Goal: Use online tool/utility: Utilize a website feature to perform a specific function

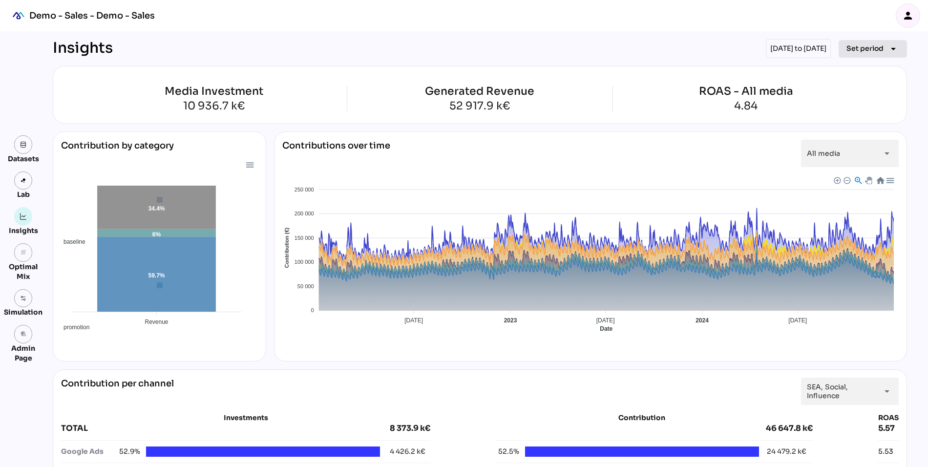
click at [862, 49] on span "Set period" at bounding box center [864, 48] width 37 height 12
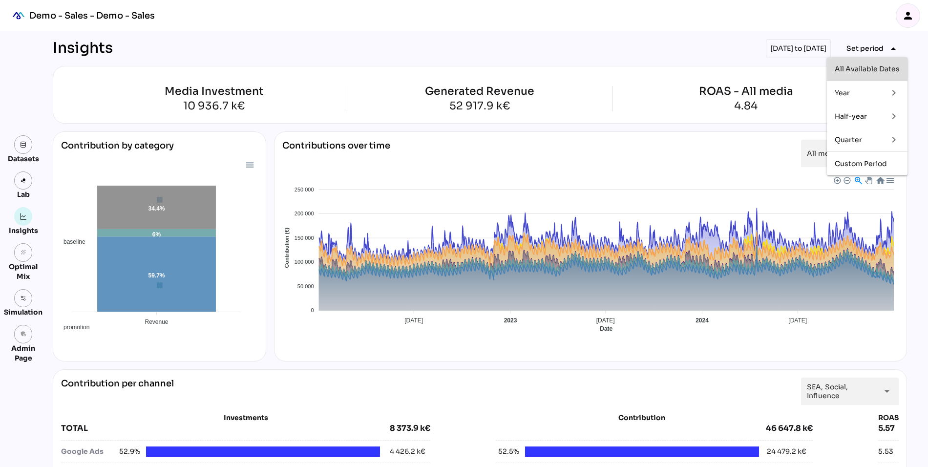
click at [852, 68] on div "All Available Dates" at bounding box center [867, 69] width 65 height 8
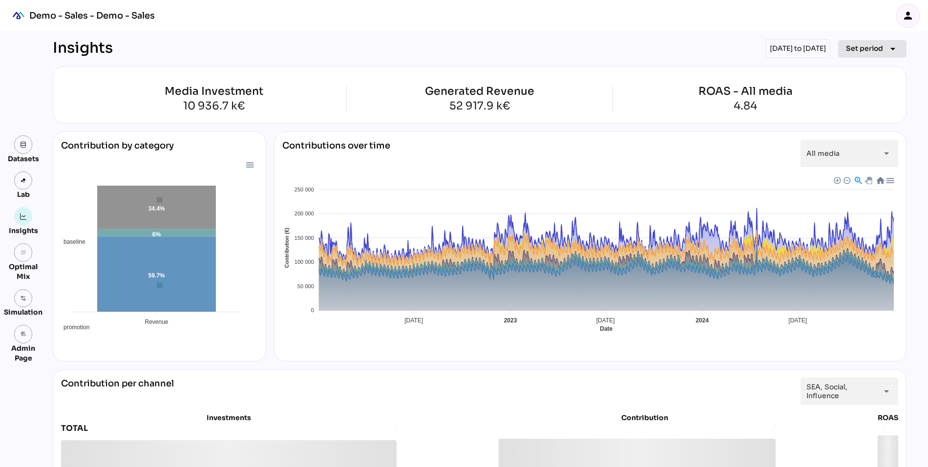
click at [868, 54] on span "Set period arrow_drop_down" at bounding box center [872, 49] width 53 height 14
click at [857, 93] on div "Year" at bounding box center [857, 93] width 45 height 8
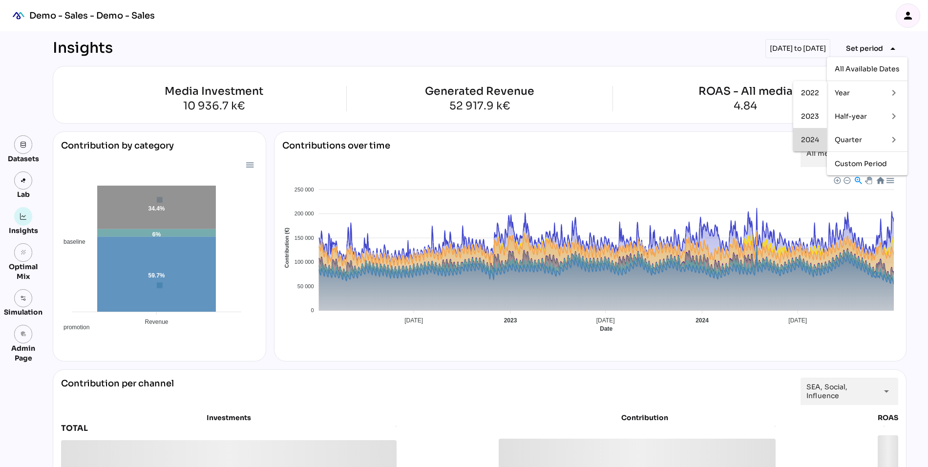
click at [804, 137] on div "2024" at bounding box center [810, 140] width 18 height 8
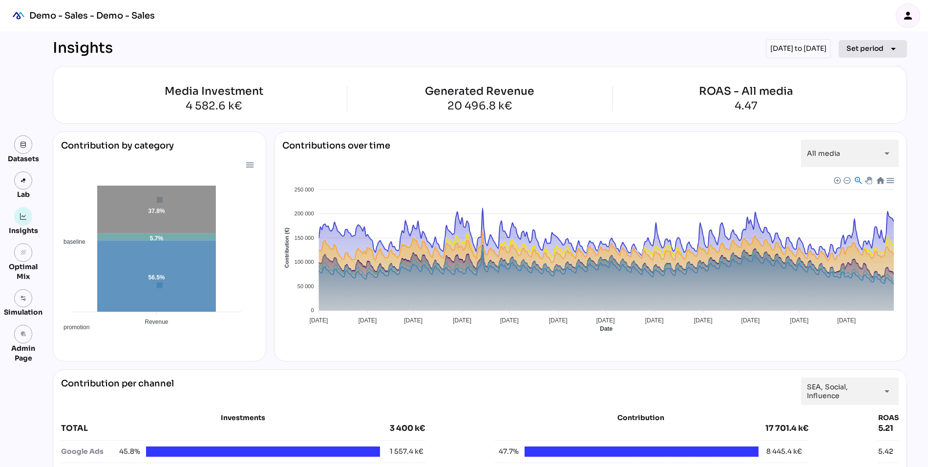
click at [863, 48] on span "Set period" at bounding box center [864, 48] width 37 height 12
click at [849, 118] on div "Half-year" at bounding box center [857, 116] width 45 height 8
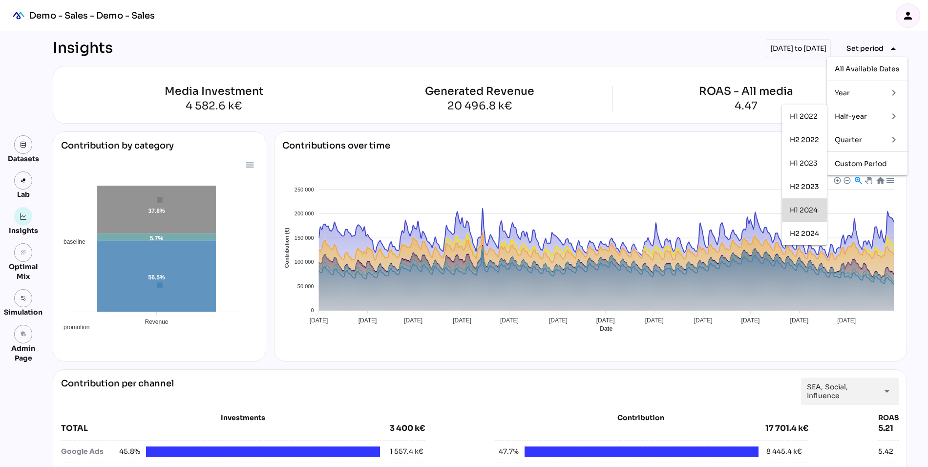
click at [799, 206] on div "H1 2024" at bounding box center [804, 210] width 29 height 8
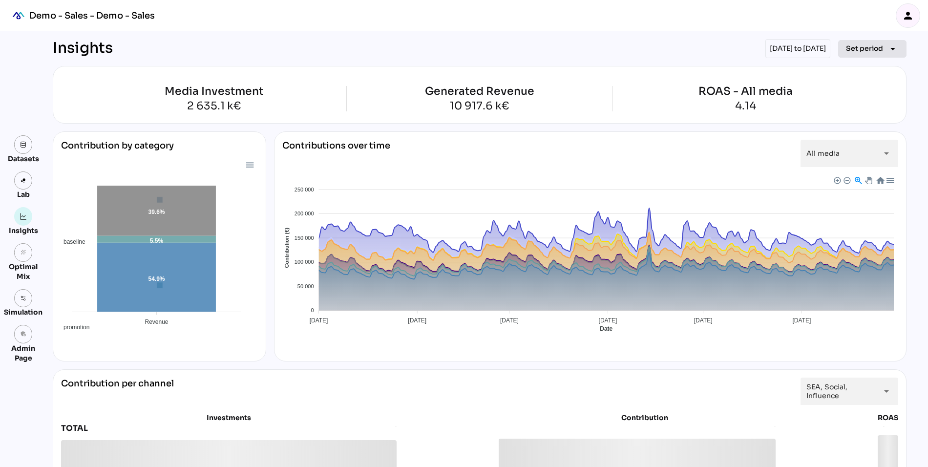
click at [858, 51] on span "Set period" at bounding box center [864, 48] width 37 height 12
click at [858, 120] on div "Half-year" at bounding box center [857, 116] width 45 height 16
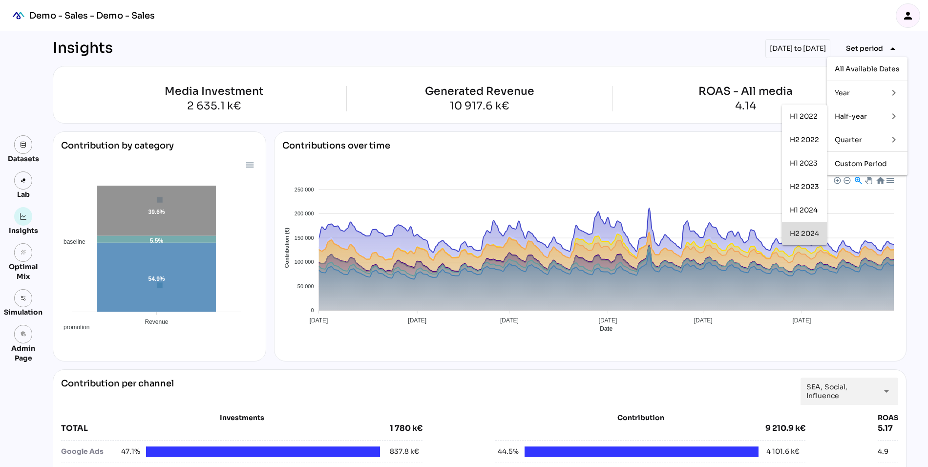
click at [797, 232] on div "H2 2024" at bounding box center [804, 234] width 29 height 8
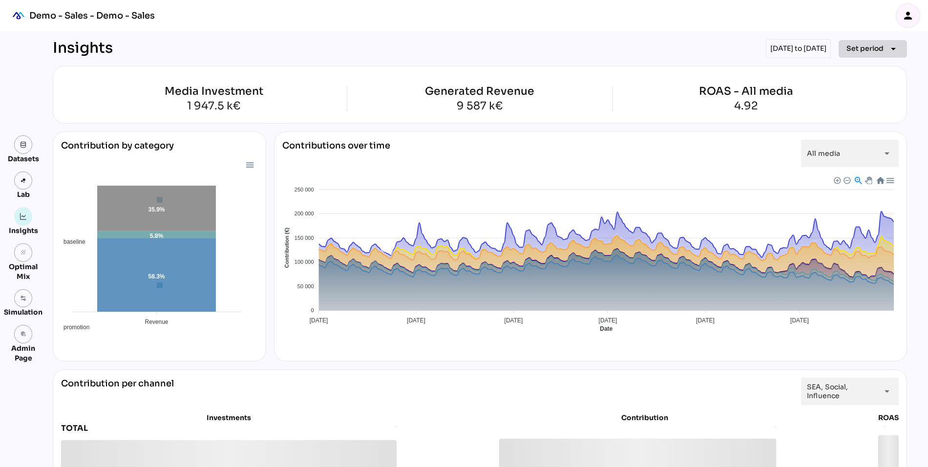
click at [867, 47] on span "Set period" at bounding box center [864, 48] width 37 height 12
click at [858, 140] on div "Quarter" at bounding box center [857, 140] width 45 height 8
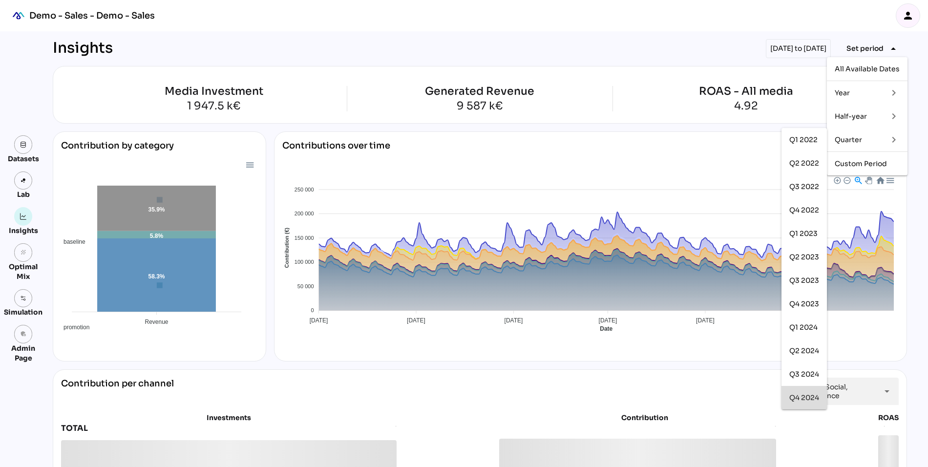
click at [801, 400] on div "Q4 2024" at bounding box center [804, 398] width 30 height 8
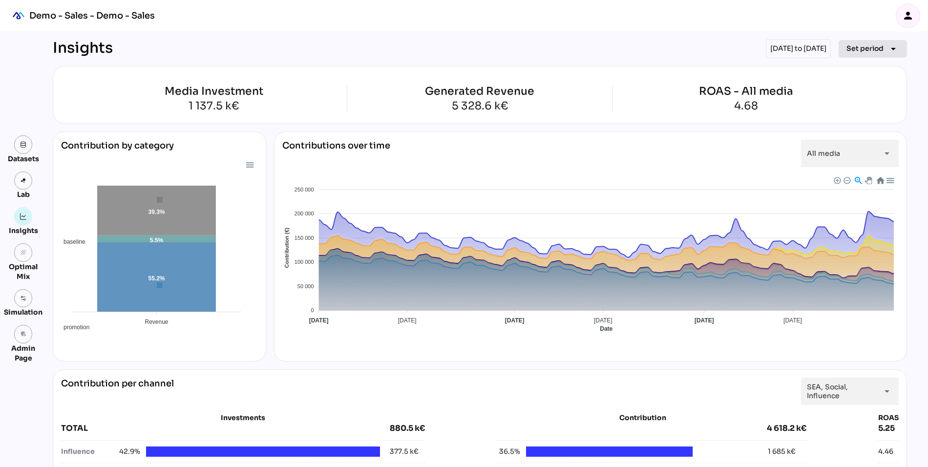
click at [853, 50] on span "Set period" at bounding box center [864, 48] width 37 height 12
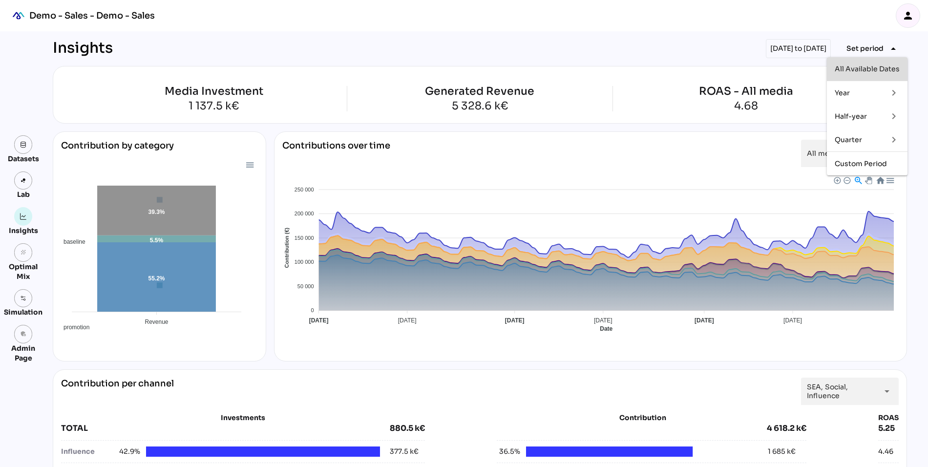
click at [851, 71] on div "All Available Dates" at bounding box center [867, 69] width 65 height 8
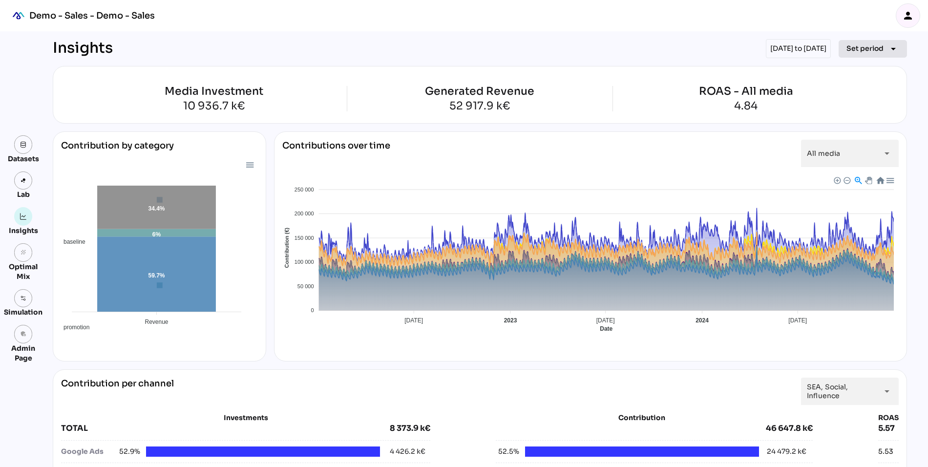
click at [866, 45] on span "Set period" at bounding box center [864, 48] width 37 height 12
click at [846, 115] on div "Half-year" at bounding box center [857, 116] width 45 height 8
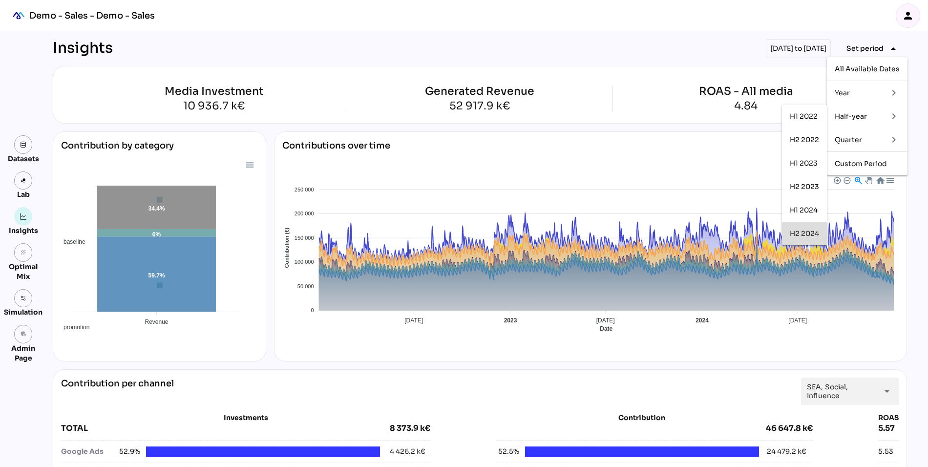
click at [800, 233] on div "H2 2024" at bounding box center [804, 234] width 29 height 8
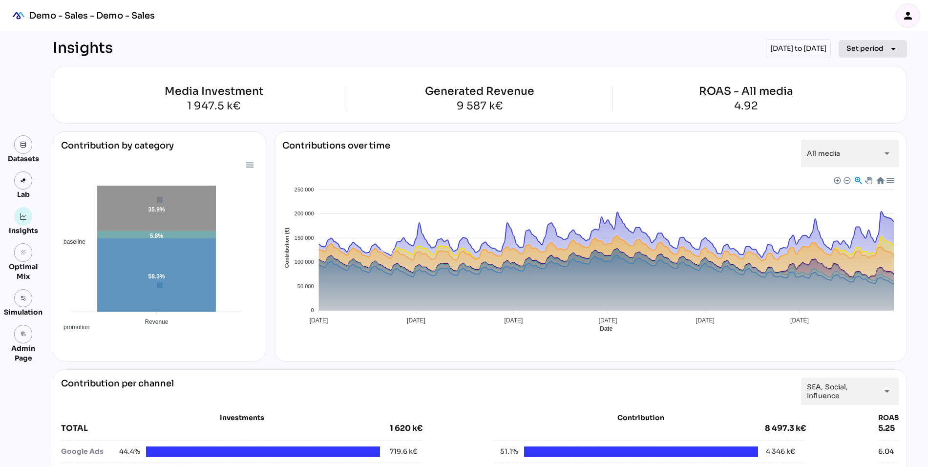
click at [851, 51] on span "Set period" at bounding box center [864, 48] width 37 height 12
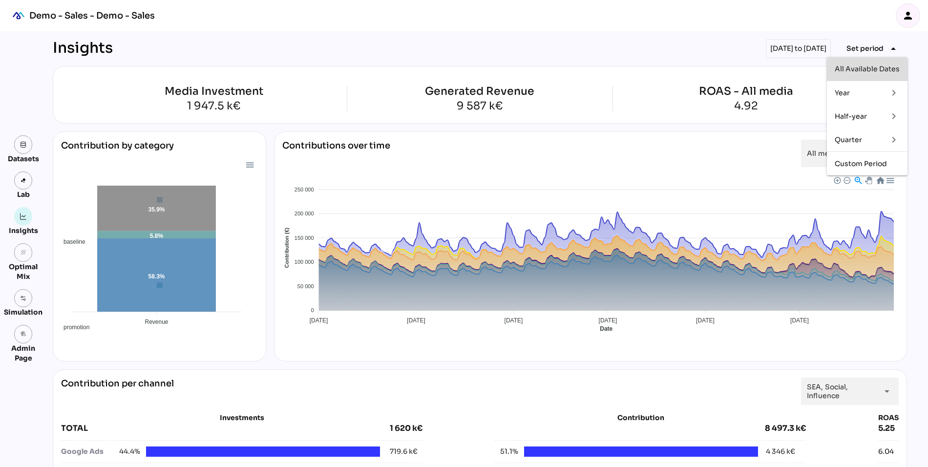
click at [841, 69] on div "All Available Dates" at bounding box center [867, 69] width 65 height 8
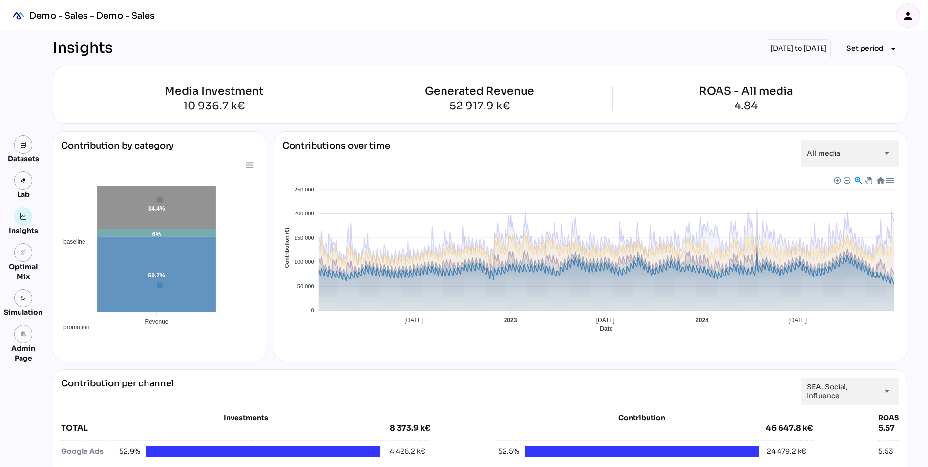
click at [307, 411] on span "Baseline" at bounding box center [292, 414] width 30 height 7
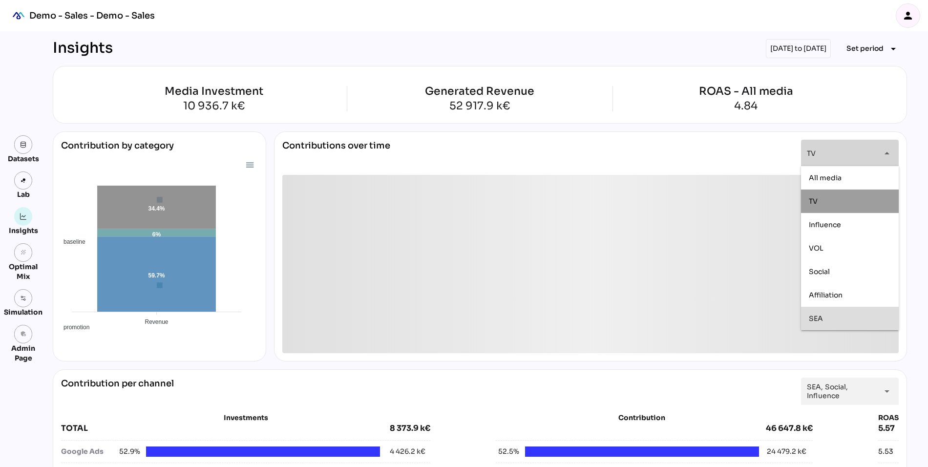
click at [805, 316] on div "SEA" at bounding box center [850, 318] width 98 height 23
type input "*******"
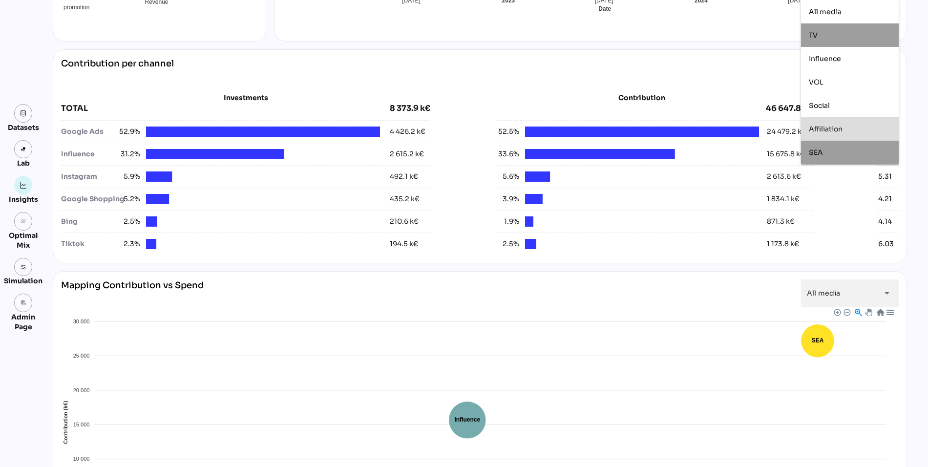
scroll to position [310, 0]
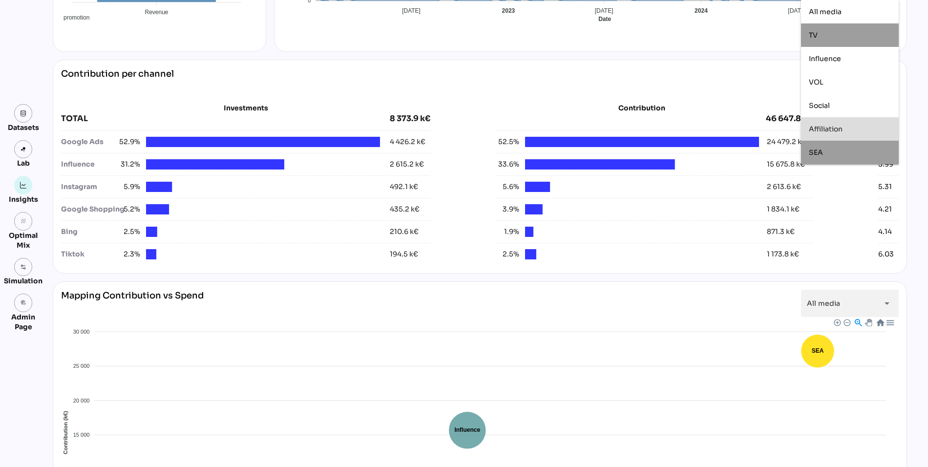
click at [677, 69] on div "**********" at bounding box center [480, 81] width 838 height 27
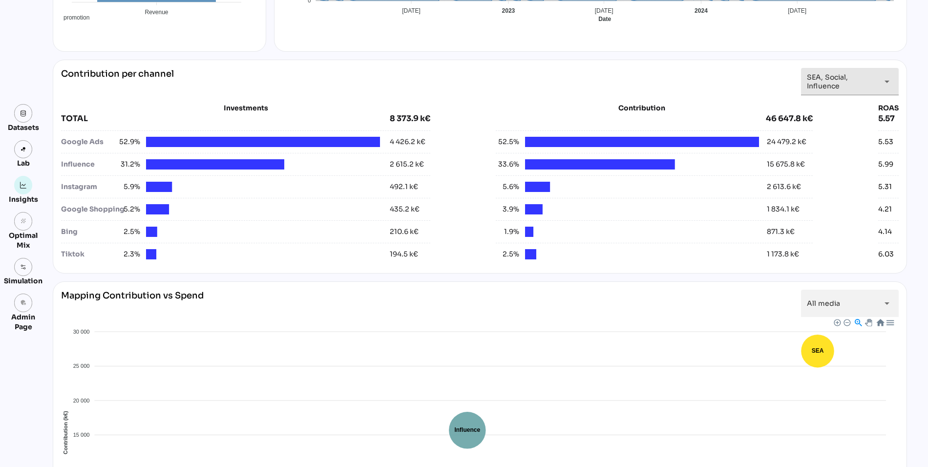
click at [836, 81] on span "SEA, Social, Influence" at bounding box center [841, 82] width 68 height 18
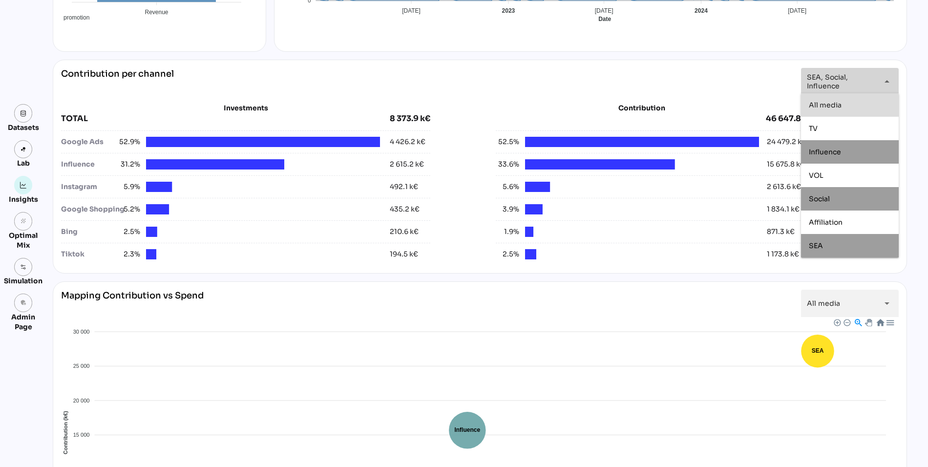
click at [831, 103] on span "All media" at bounding box center [825, 105] width 33 height 9
type input "*********"
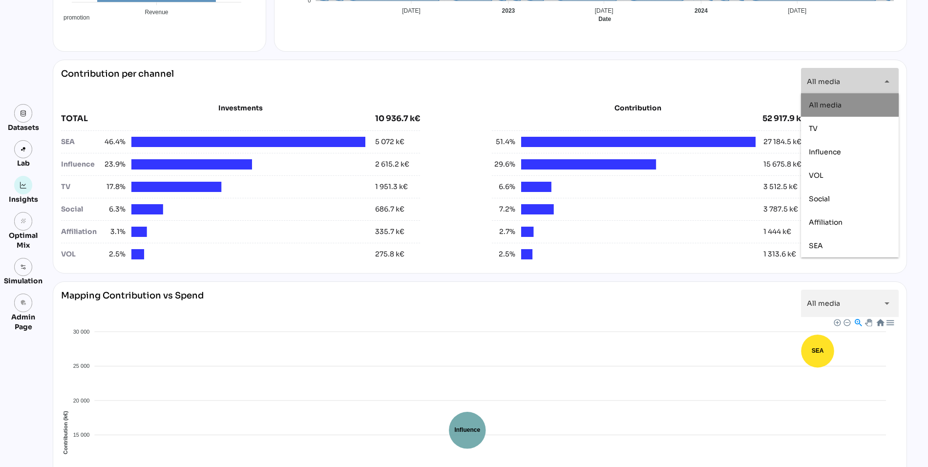
click at [604, 68] on div "Contribution per channel All media ********* arrow_drop_down" at bounding box center [480, 81] width 838 height 27
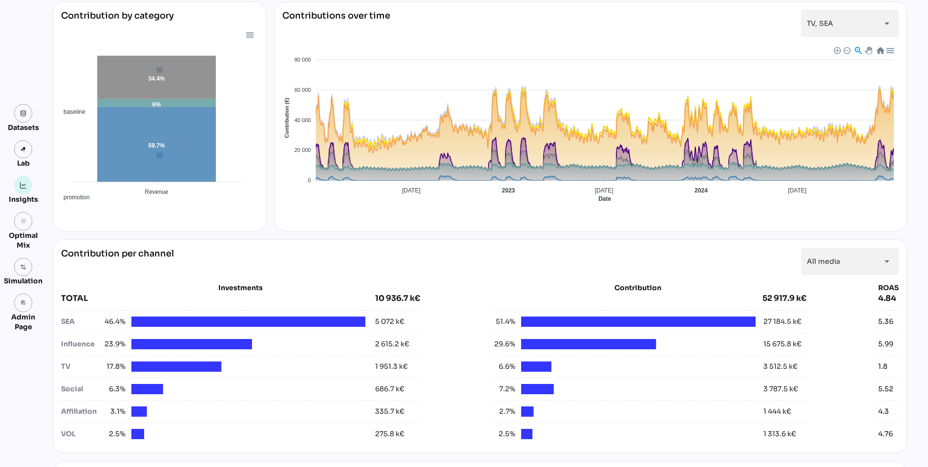
scroll to position [0, 0]
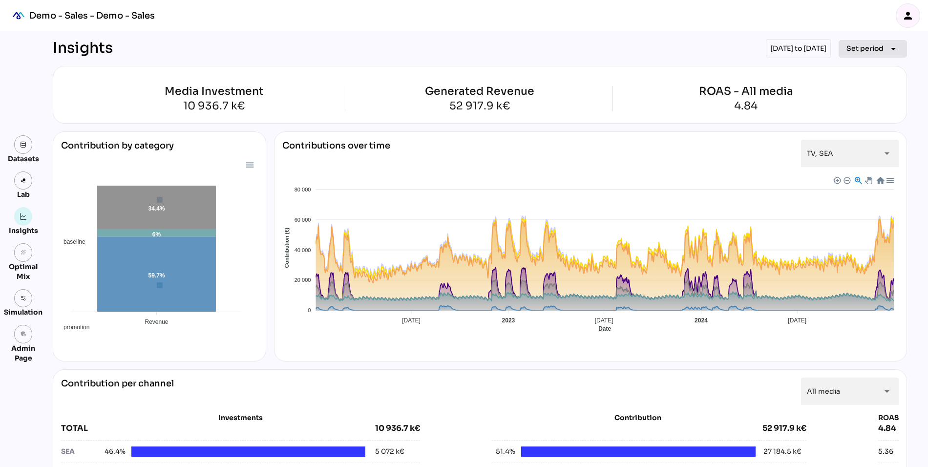
click at [858, 50] on span "Set period" at bounding box center [864, 48] width 37 height 12
click at [838, 138] on div "Quarter" at bounding box center [857, 140] width 45 height 8
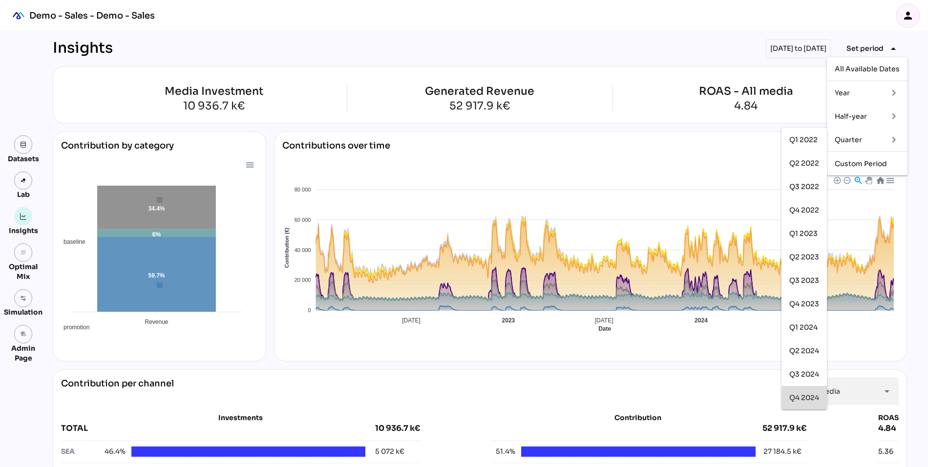
click at [801, 395] on div "Q4 2024" at bounding box center [804, 398] width 30 height 8
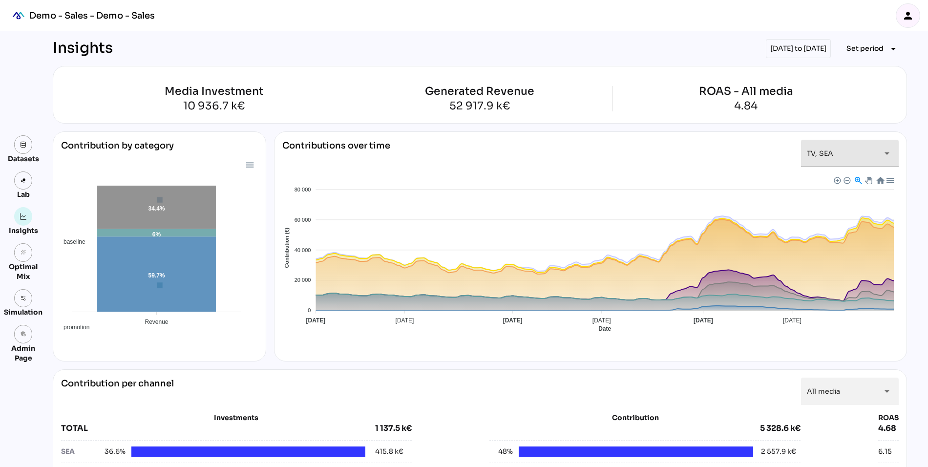
click at [818, 156] on span "TV, SEA" at bounding box center [820, 153] width 26 height 9
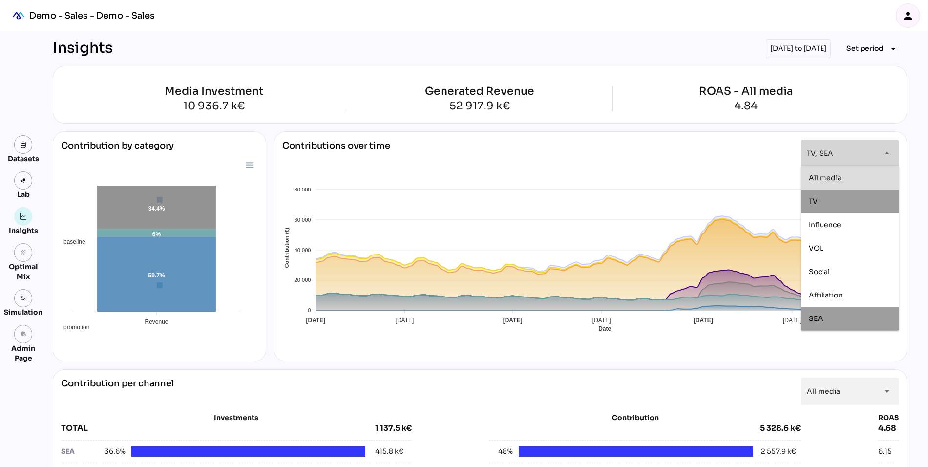
click at [813, 183] on div "All media" at bounding box center [850, 178] width 82 height 16
type input "*********"
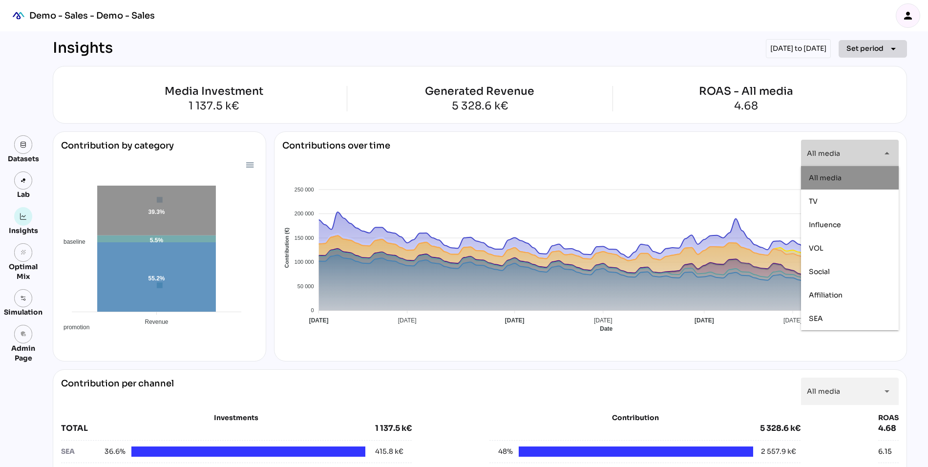
click at [861, 42] on span "Set period" at bounding box center [864, 48] width 37 height 12
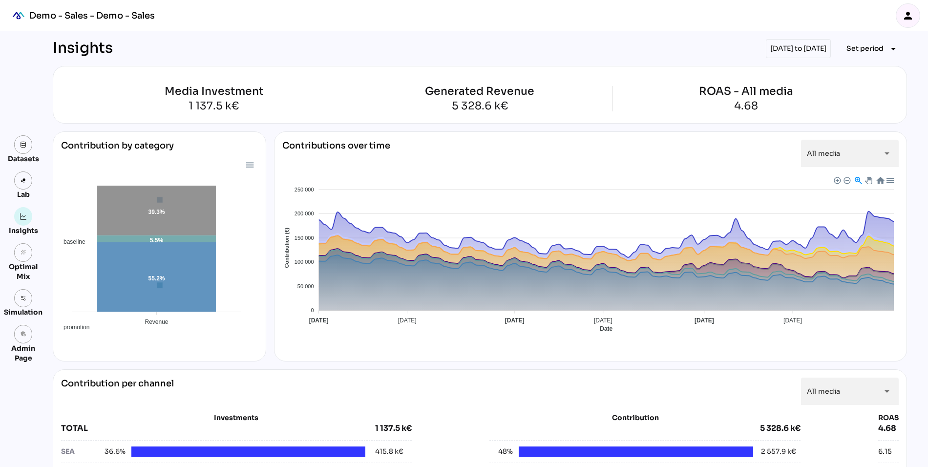
click at [619, 52] on div "Insights 01/10/2024 to 31/12/2024 Set period arrow_drop_down" at bounding box center [480, 48] width 854 height 19
click at [867, 49] on span "Set period" at bounding box center [864, 48] width 37 height 12
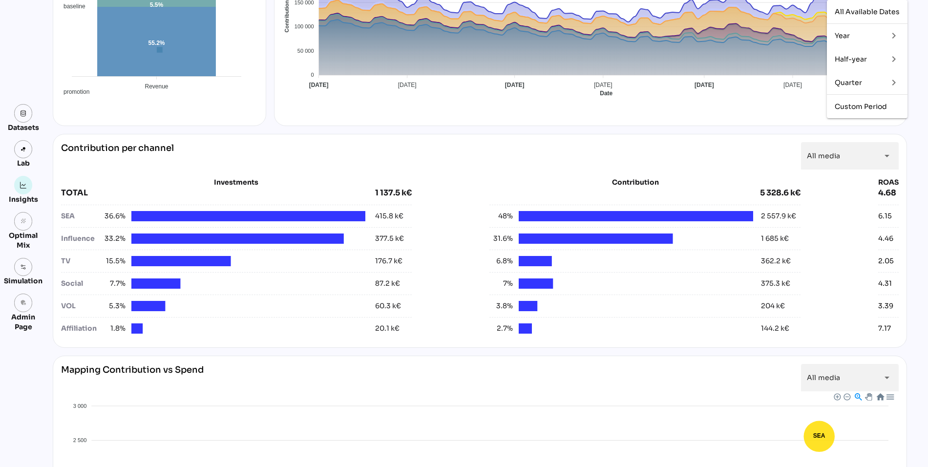
scroll to position [246, 0]
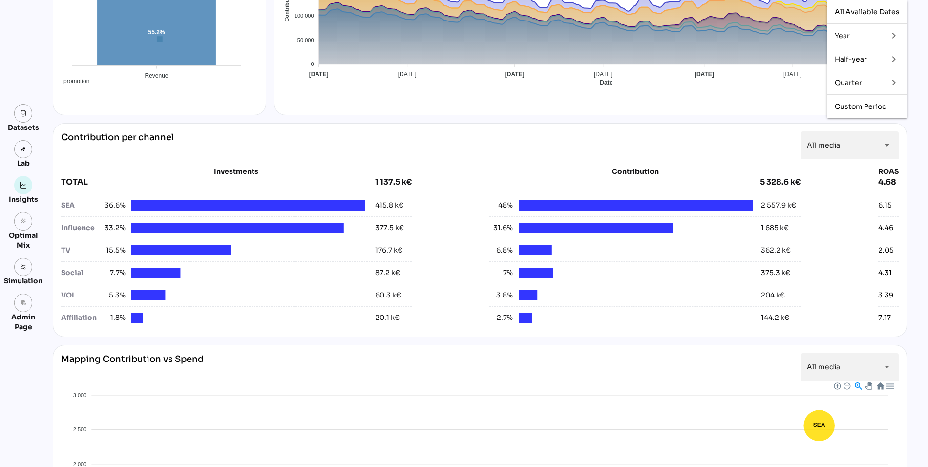
click at [744, 132] on div "Contribution per channel All media ********* arrow_drop_down" at bounding box center [480, 144] width 838 height 27
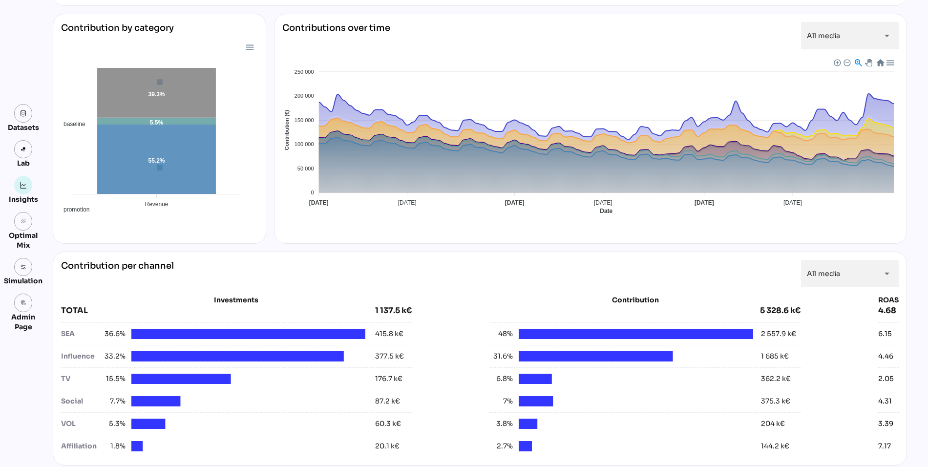
scroll to position [0, 0]
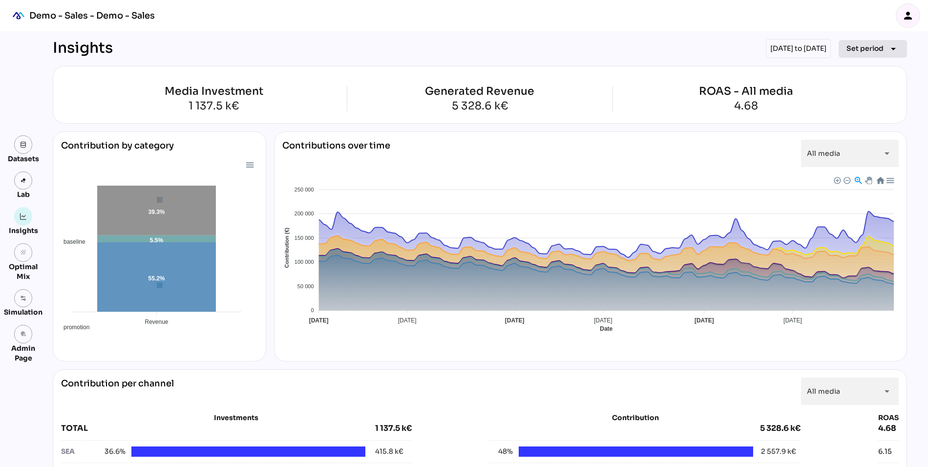
click at [872, 46] on span "Set period" at bounding box center [864, 48] width 37 height 12
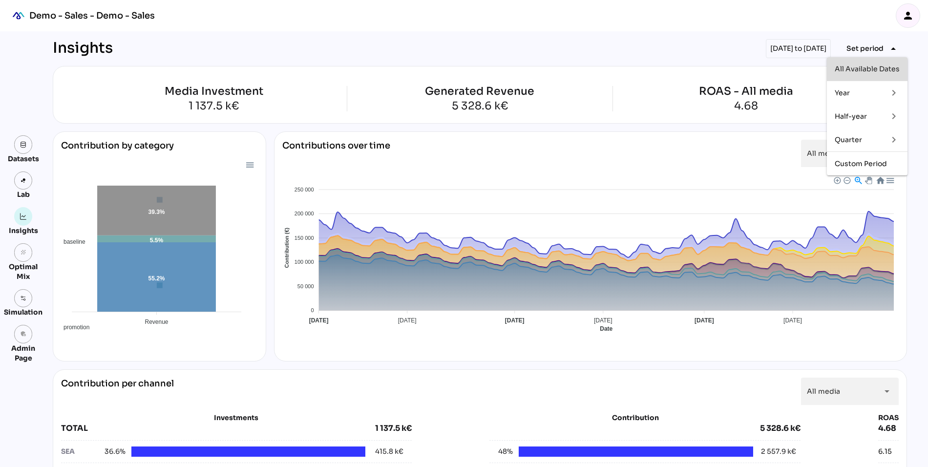
click at [867, 65] on div "All Available Dates" at bounding box center [867, 69] width 65 height 8
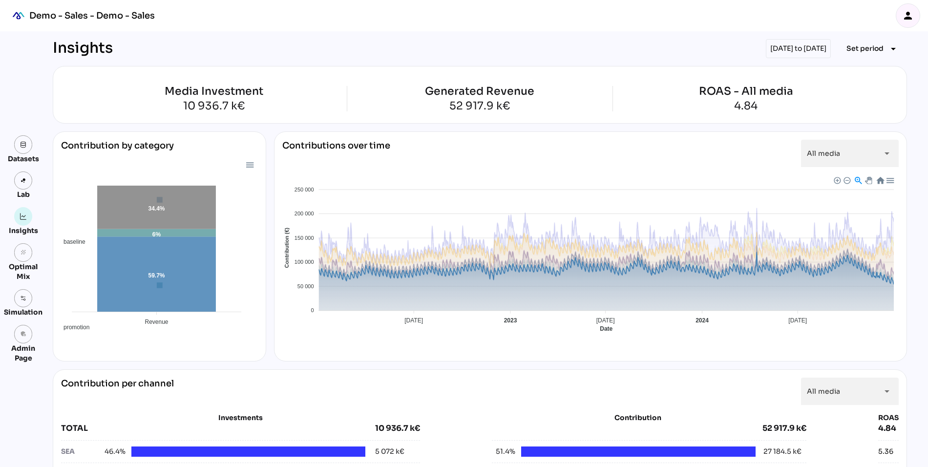
click at [307, 411] on span "Baseline" at bounding box center [292, 414] width 30 height 7
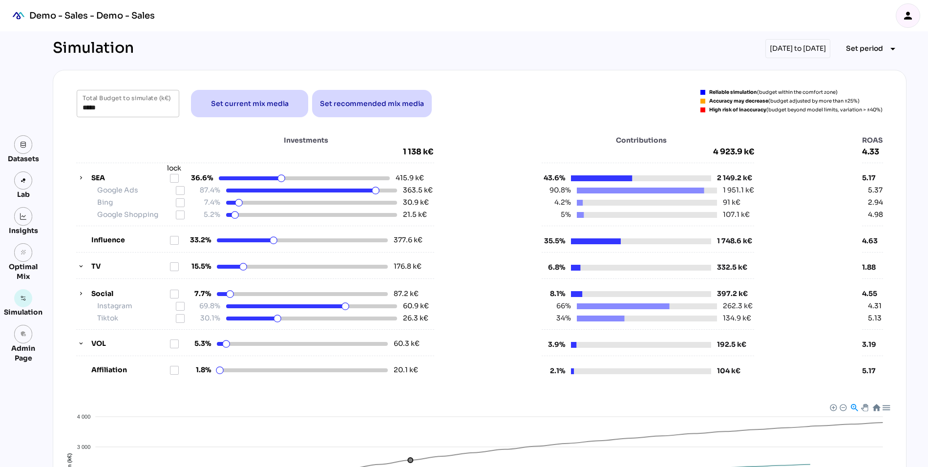
scroll to position [19, 0]
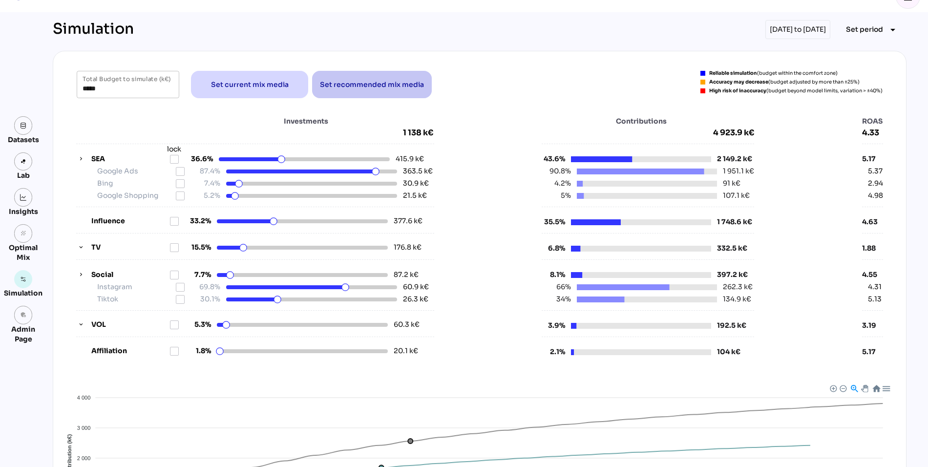
click at [350, 82] on span "Set recommended mix media" at bounding box center [372, 85] width 104 height 12
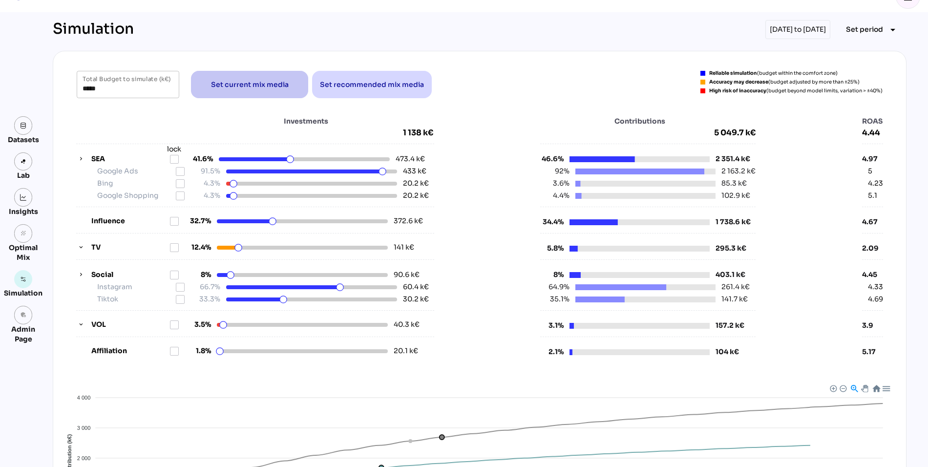
click at [214, 86] on span "Set current mix media" at bounding box center [250, 85] width 78 height 12
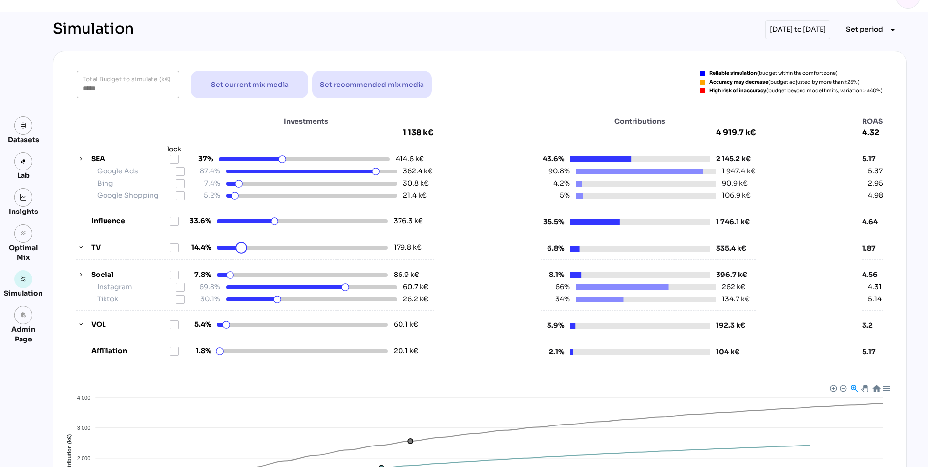
click at [241, 250] on html "Demo - Sales - Demo - Sales person Datasets Lab Insights grain Optimal Mix Simu…" at bounding box center [464, 331] width 928 height 700
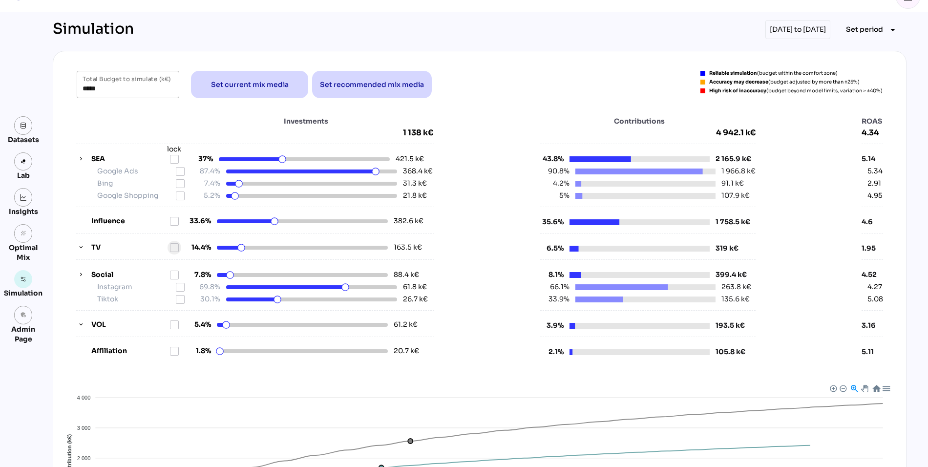
click at [175, 246] on icon at bounding box center [174, 248] width 8 height 8
click at [80, 244] on icon "button" at bounding box center [81, 247] width 7 height 7
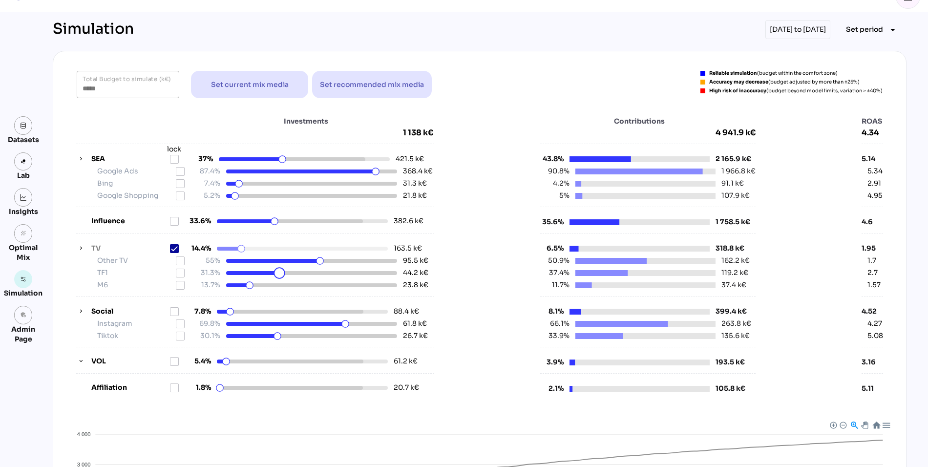
drag, startPoint x: 272, startPoint y: 275, endPoint x: 279, endPoint y: 275, distance: 7.3
click at [279, 275] on html "Demo - Sales - Demo - Sales person Datasets Lab Insights grain Optimal Mix Simu…" at bounding box center [464, 349] width 928 height 737
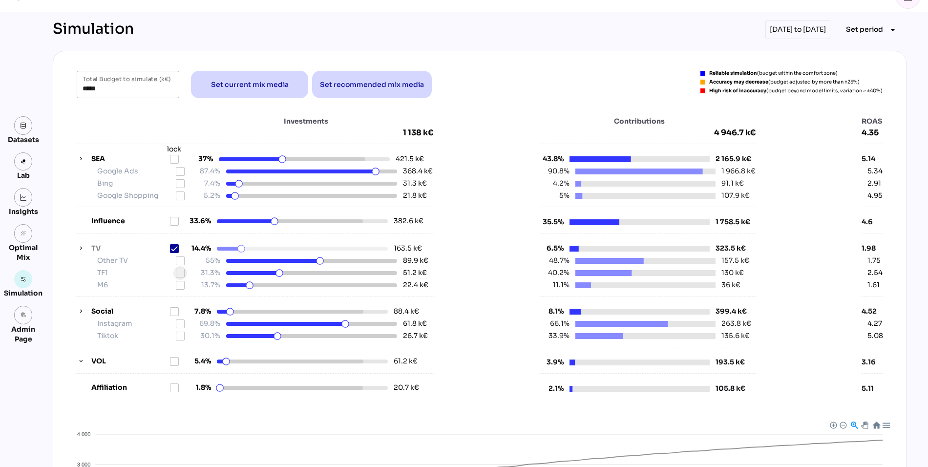
click at [178, 272] on icon at bounding box center [180, 273] width 8 height 8
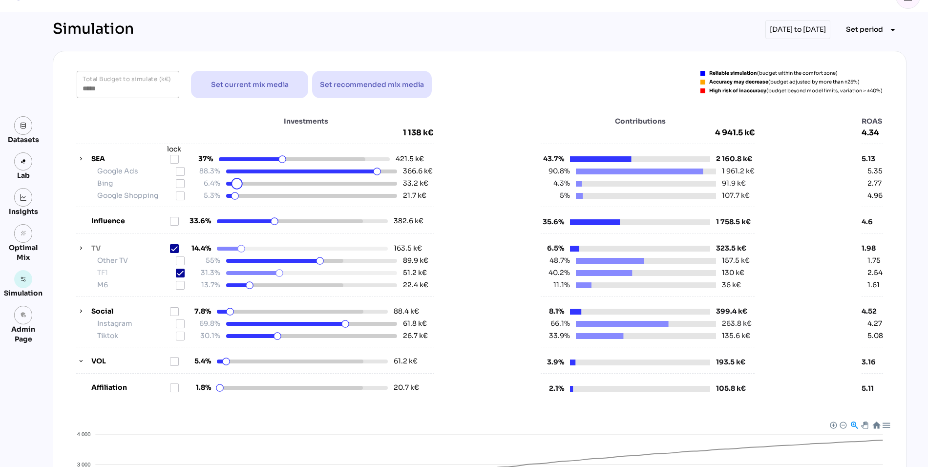
click at [237, 185] on html "Demo - Sales - Demo - Sales person Datasets Lab Insights grain Optimal Mix Simu…" at bounding box center [464, 349] width 928 height 737
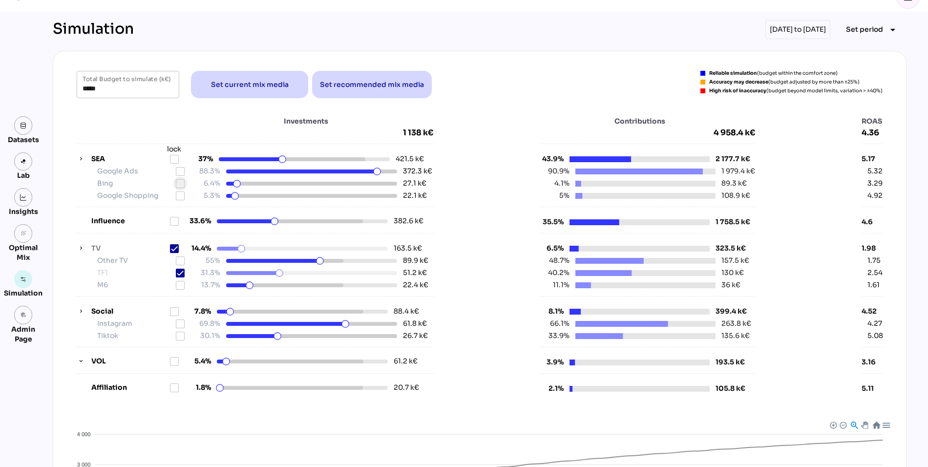
click at [178, 180] on icon at bounding box center [180, 184] width 8 height 8
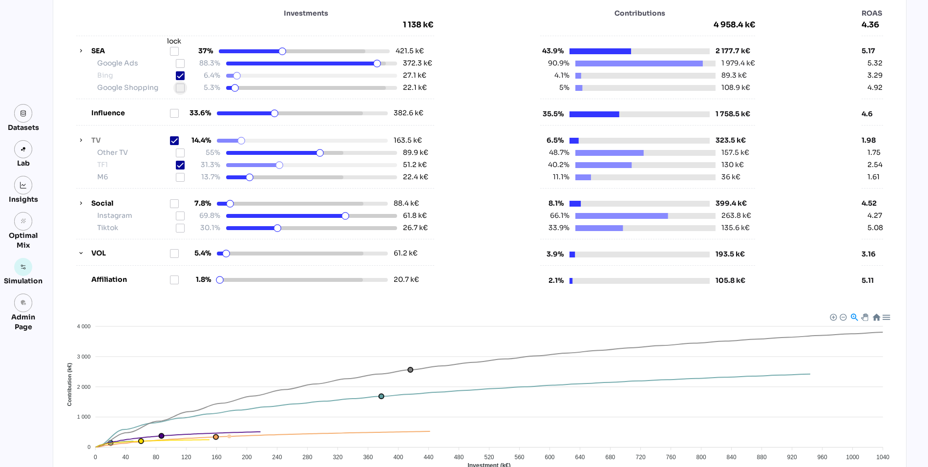
scroll to position [0, 0]
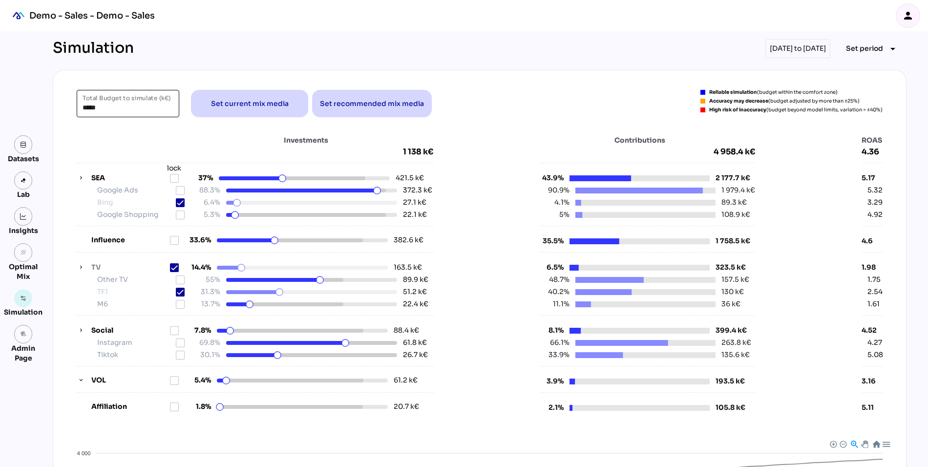
click at [90, 104] on input "*****" at bounding box center [128, 103] width 91 height 27
click at [60, 135] on div "***** Total Budget to simulate (k€) Set current mix media Set recommended mix m…" at bounding box center [480, 370] width 854 height 601
drag, startPoint x: 102, startPoint y: 108, endPoint x: 81, endPoint y: 108, distance: 21.0
click at [81, 108] on div "***** Total Budget to simulate (k€)" at bounding box center [128, 103] width 103 height 27
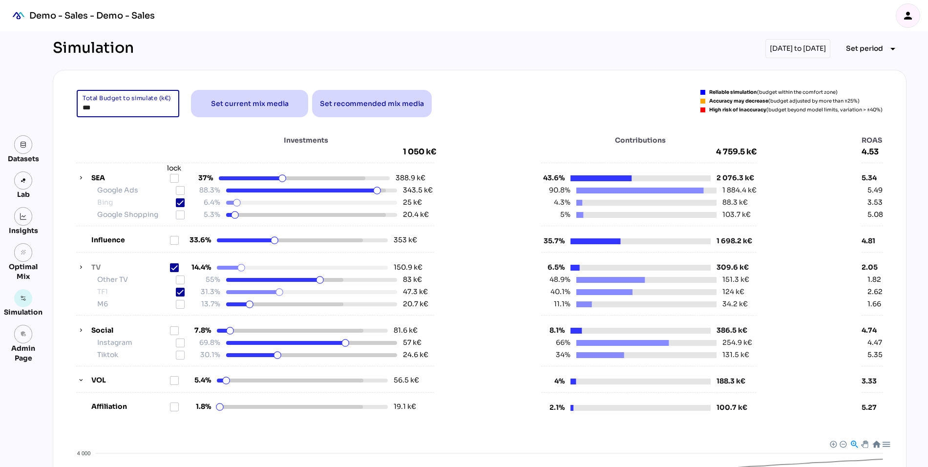
type input "***"
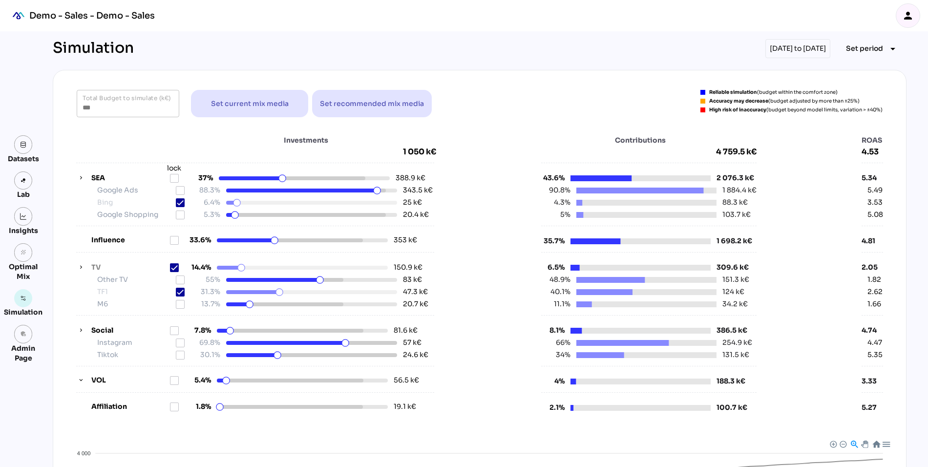
click at [83, 136] on div "Investments 1 050 k€" at bounding box center [256, 145] width 360 height 21
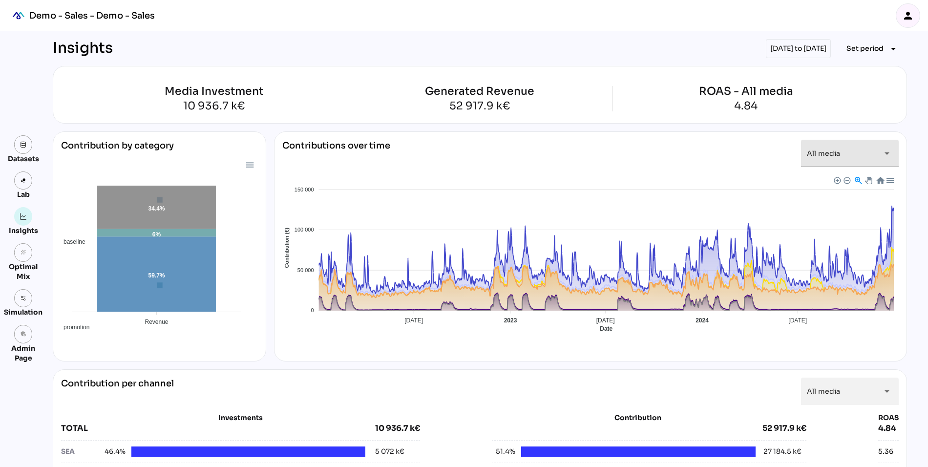
click at [865, 147] on div "All media *********" at bounding box center [841, 153] width 68 height 27
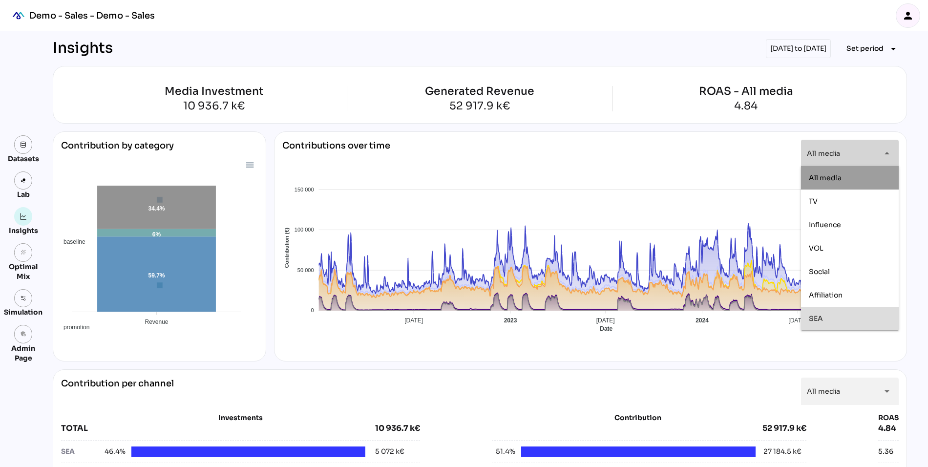
click at [809, 313] on div "SEA" at bounding box center [850, 319] width 82 height 16
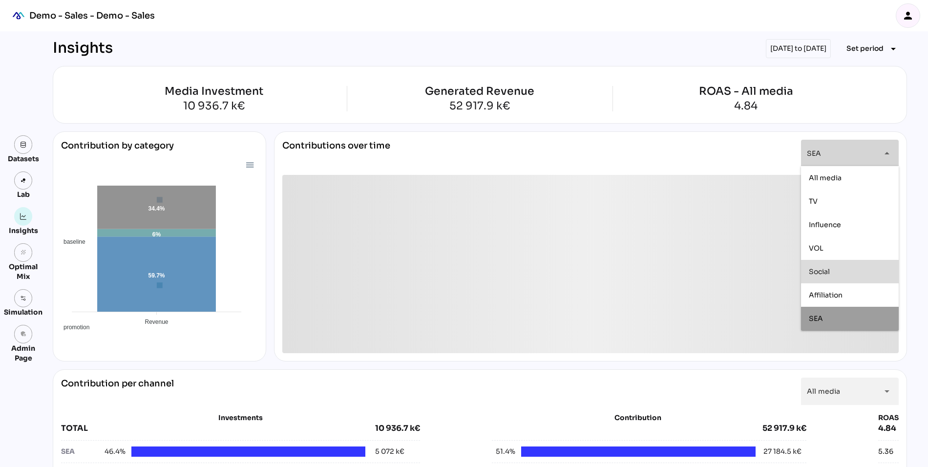
click at [813, 271] on span "Social" at bounding box center [819, 271] width 21 height 9
type input "**********"
click at [658, 156] on div "**********" at bounding box center [590, 157] width 616 height 35
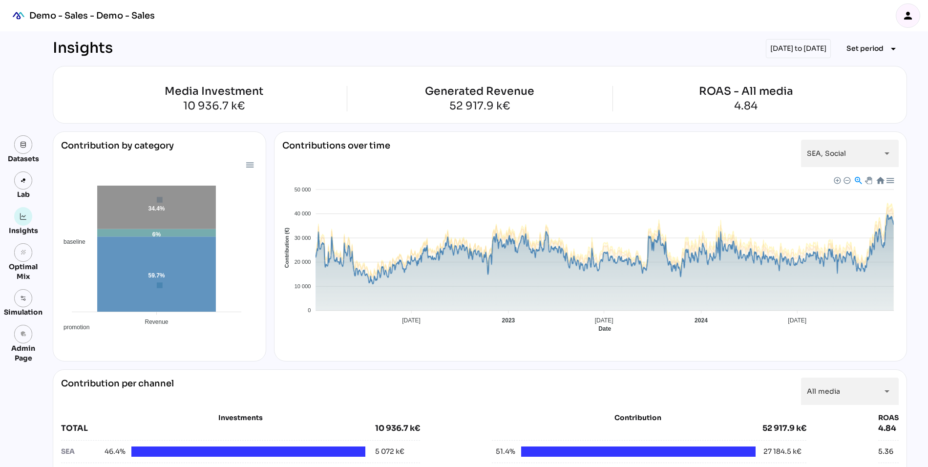
click at [315, 411] on span "Google Ads" at bounding box center [296, 414] width 38 height 7
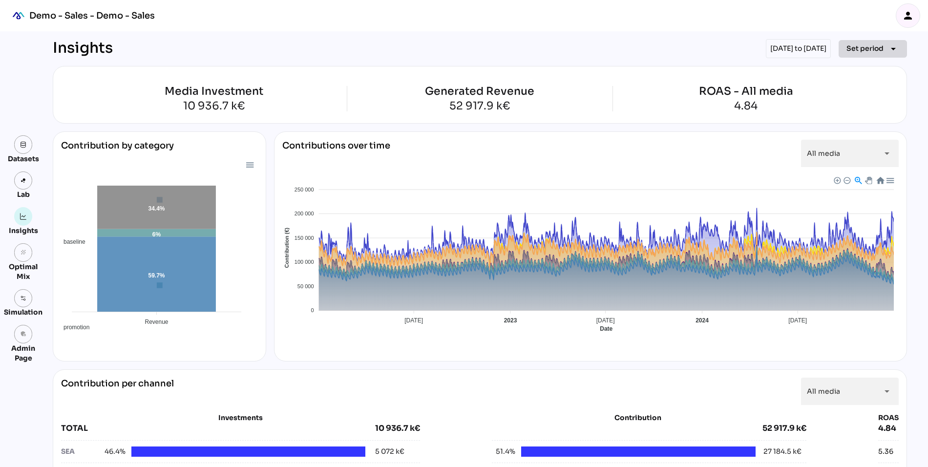
click at [858, 45] on span "Set period" at bounding box center [864, 48] width 37 height 12
click at [853, 142] on div "Quarter" at bounding box center [857, 140] width 45 height 8
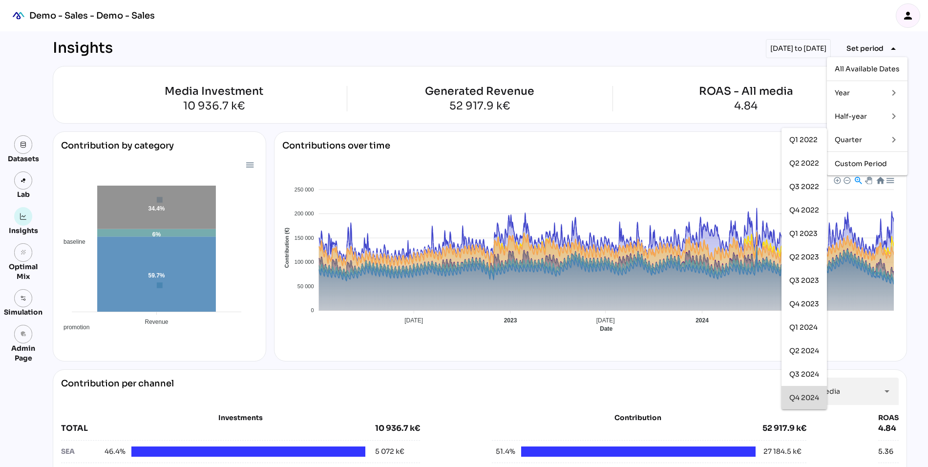
click at [790, 399] on div "Q4 2024" at bounding box center [804, 398] width 30 height 8
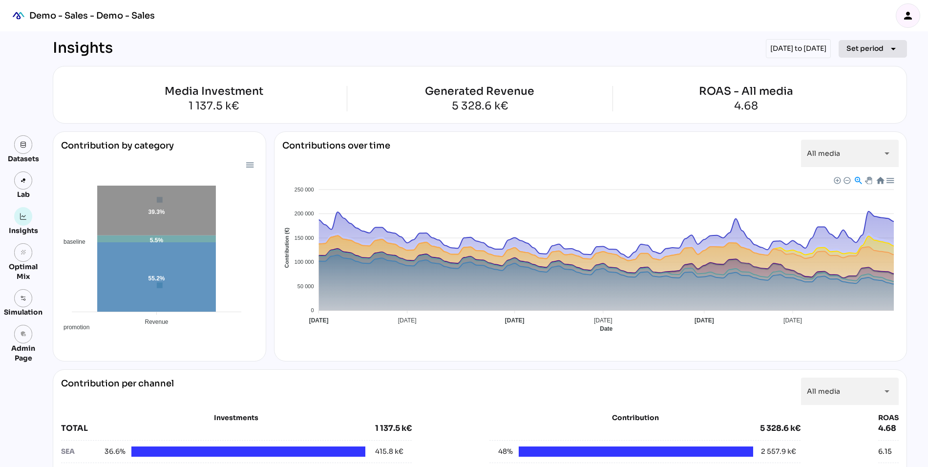
click at [881, 49] on span "Set period" at bounding box center [864, 48] width 37 height 12
click at [643, 121] on div "Media Investment 1 137.5 k€ Generated Revenue 5 328.6 k€ ROAS - All media 4.68" at bounding box center [480, 95] width 854 height 58
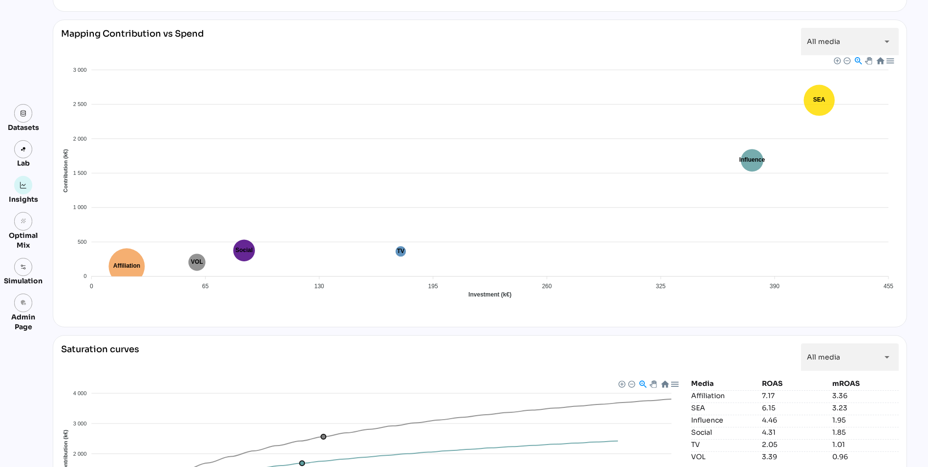
scroll to position [672, 0]
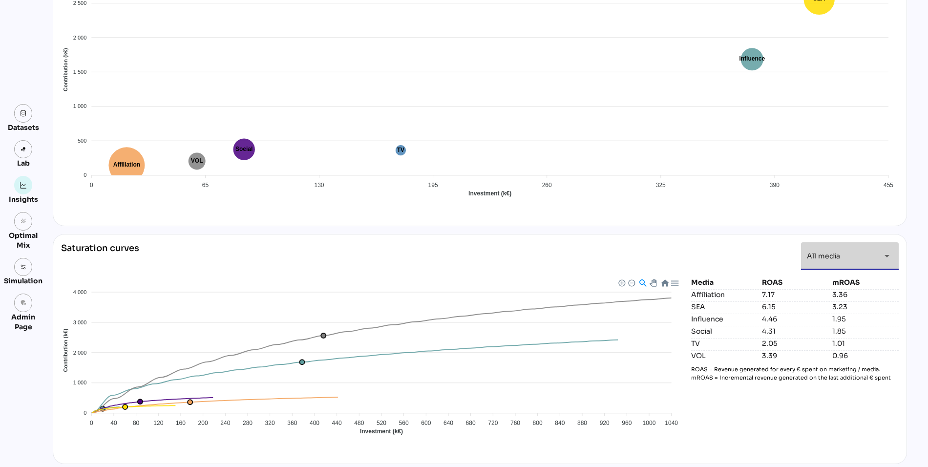
click at [827, 252] on span "All media" at bounding box center [823, 256] width 33 height 9
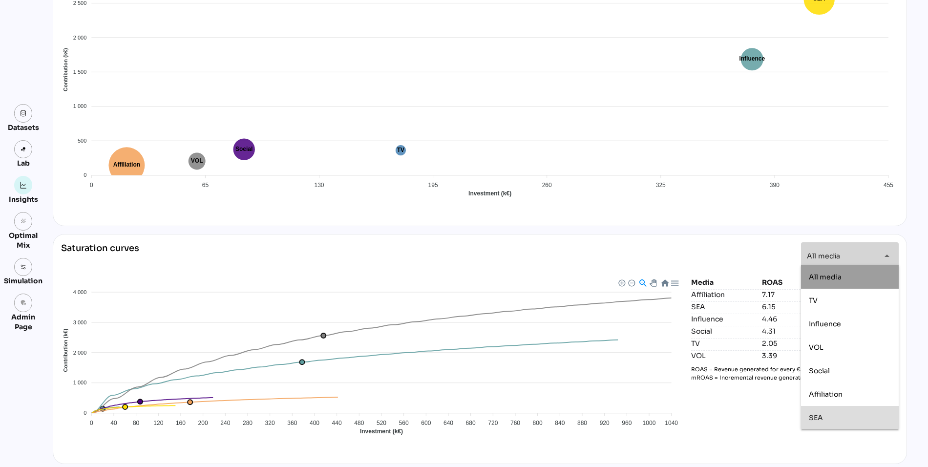
click at [807, 413] on div "SEA" at bounding box center [850, 417] width 98 height 23
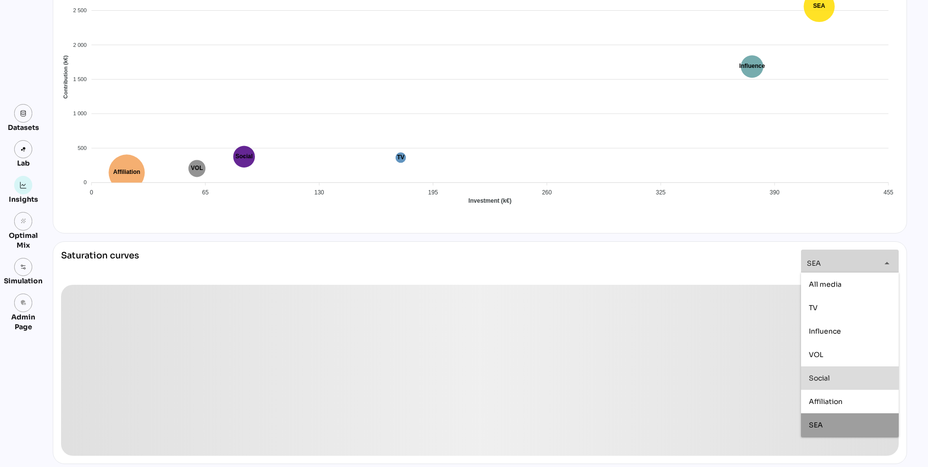
click at [814, 372] on div "Social" at bounding box center [850, 378] width 82 height 16
type input "**********"
click at [765, 251] on div "**********" at bounding box center [480, 267] width 838 height 35
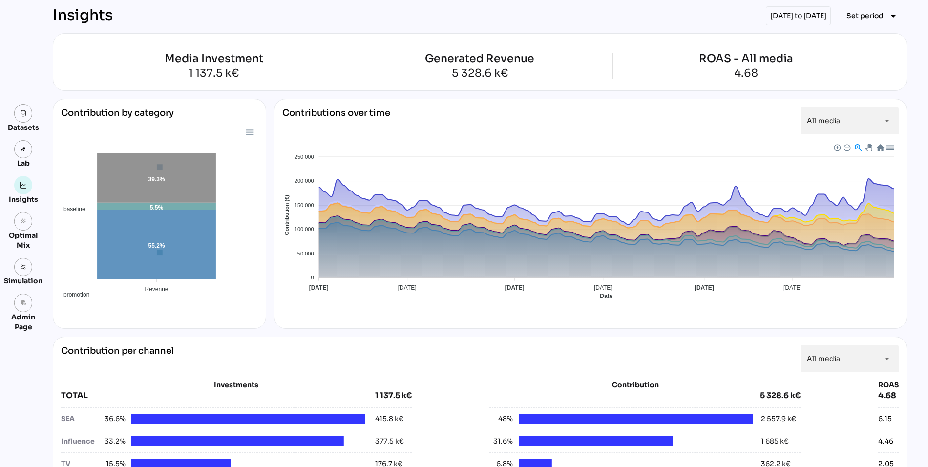
scroll to position [0, 0]
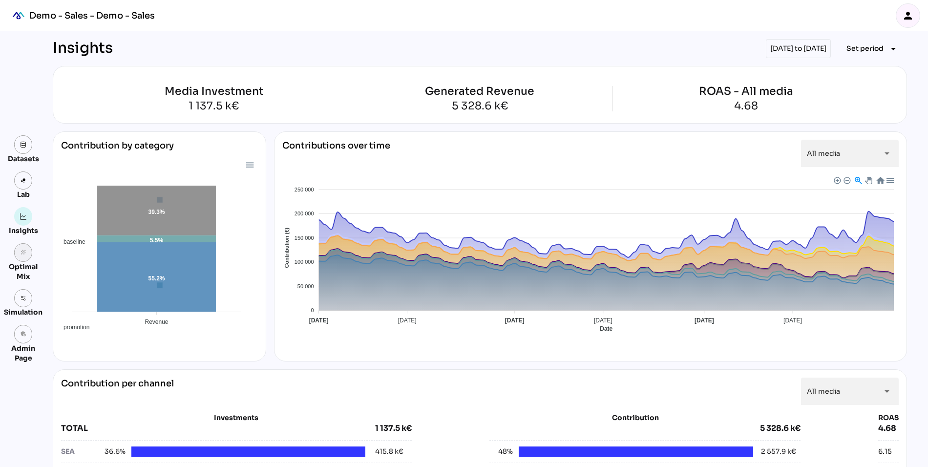
click at [21, 254] on icon "grain" at bounding box center [23, 252] width 7 height 7
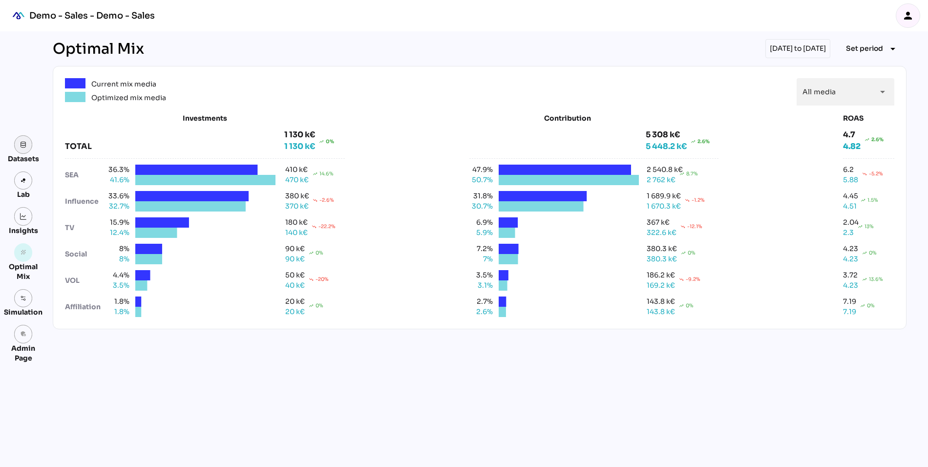
click at [22, 145] on img at bounding box center [23, 144] width 7 height 7
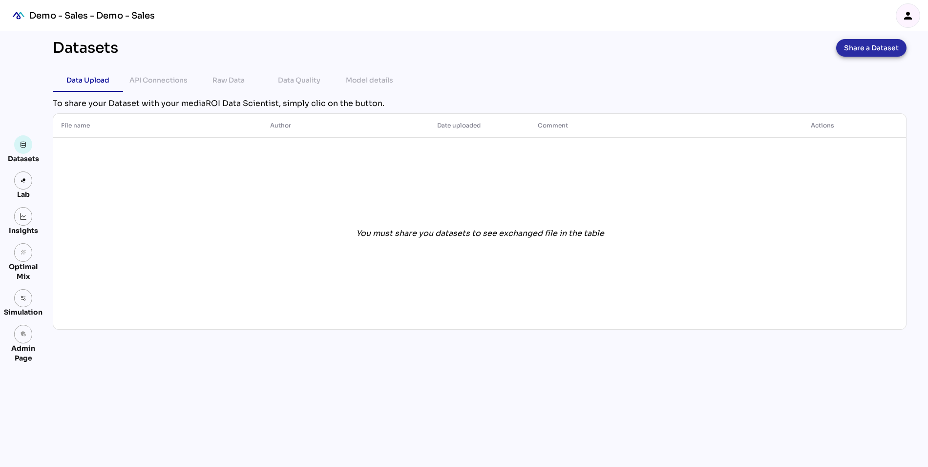
click at [843, 49] on button "Share a Dataset" at bounding box center [871, 48] width 70 height 18
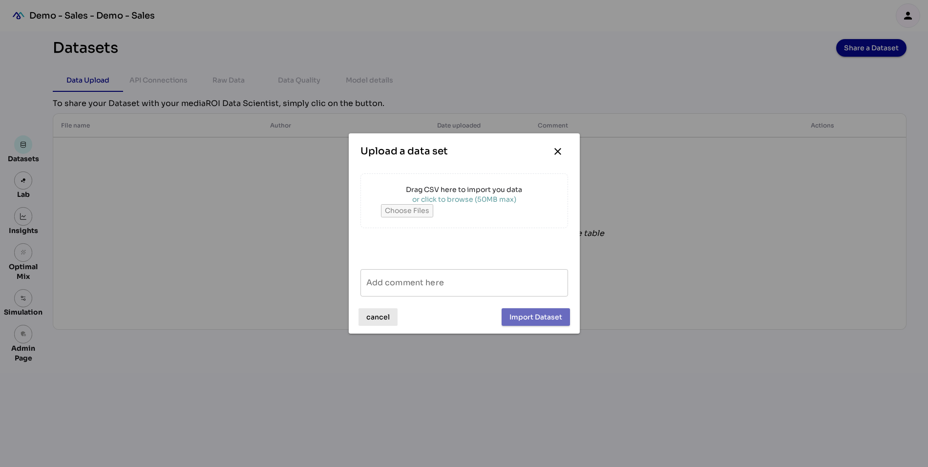
click at [374, 314] on span "cancel" at bounding box center [377, 317] width 23 height 12
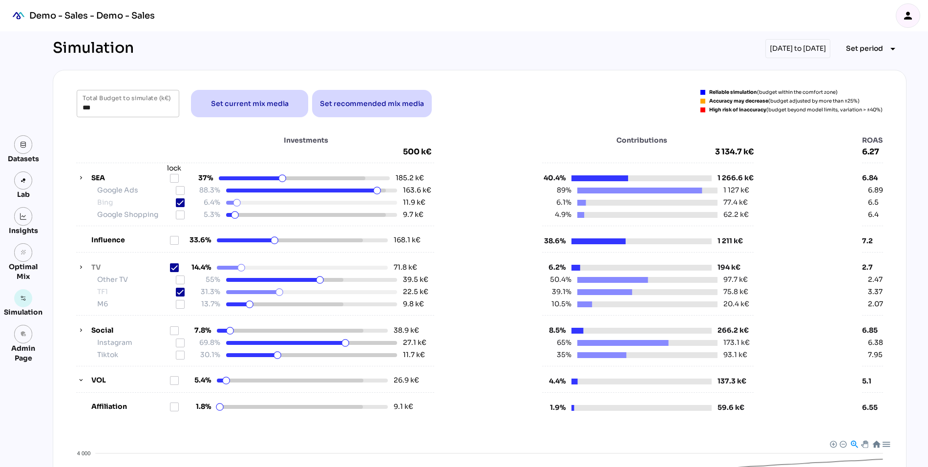
scroll to position [11, 0]
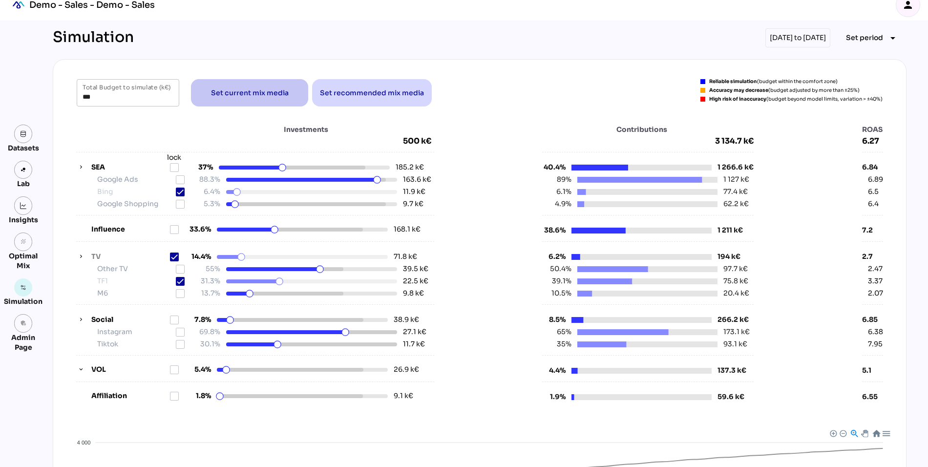
click at [240, 96] on span "Set current mix media" at bounding box center [250, 93] width 78 height 12
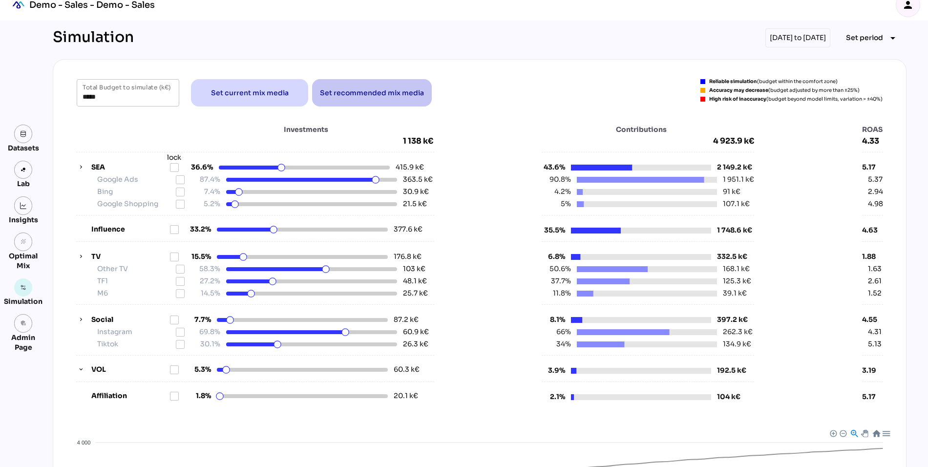
click at [348, 93] on span "Set recommended mix media" at bounding box center [372, 93] width 104 height 12
type input "*****"
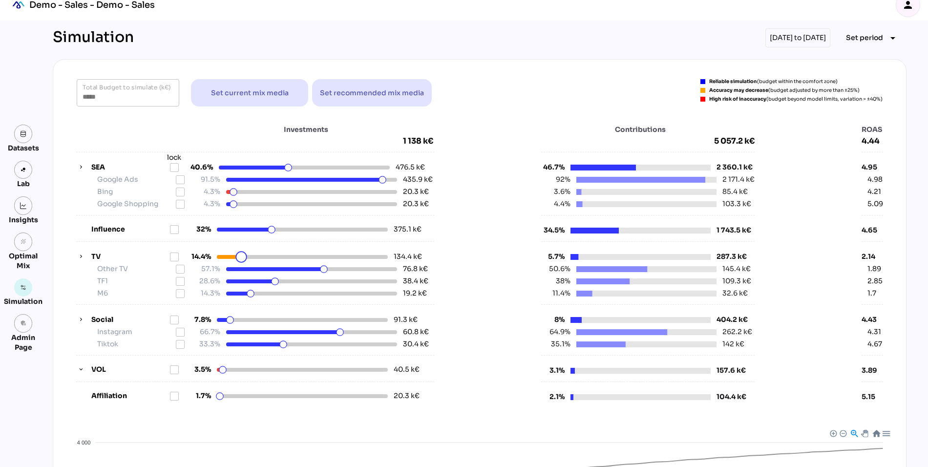
click at [241, 256] on html "Demo - Sales - Demo - Sales person Datasets Lab Insights grain Optimal Mix Simu…" at bounding box center [464, 357] width 928 height 737
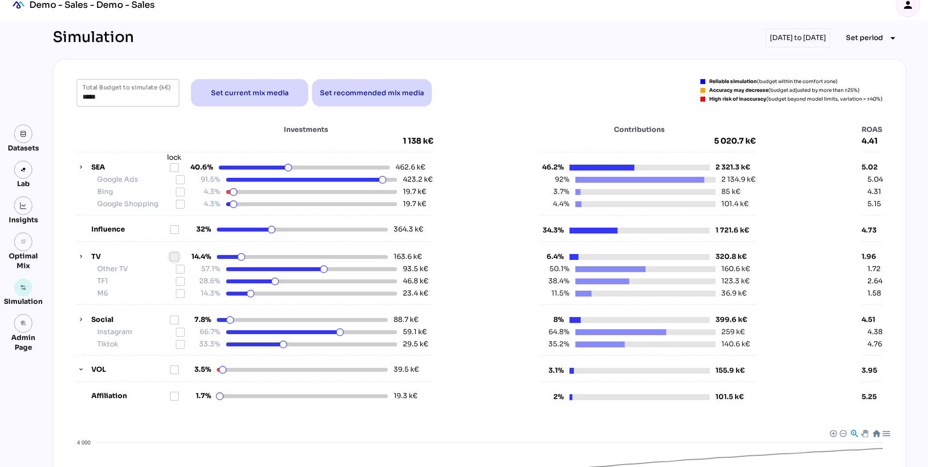
click at [174, 257] on icon at bounding box center [174, 257] width 8 height 8
drag, startPoint x: 273, startPoint y: 281, endPoint x: 287, endPoint y: 283, distance: 14.3
click at [287, 283] on html "Demo - Sales - Demo - Sales person Datasets Lab Insights grain Optimal Mix Simu…" at bounding box center [464, 357] width 928 height 737
click at [177, 279] on icon at bounding box center [180, 281] width 8 height 8
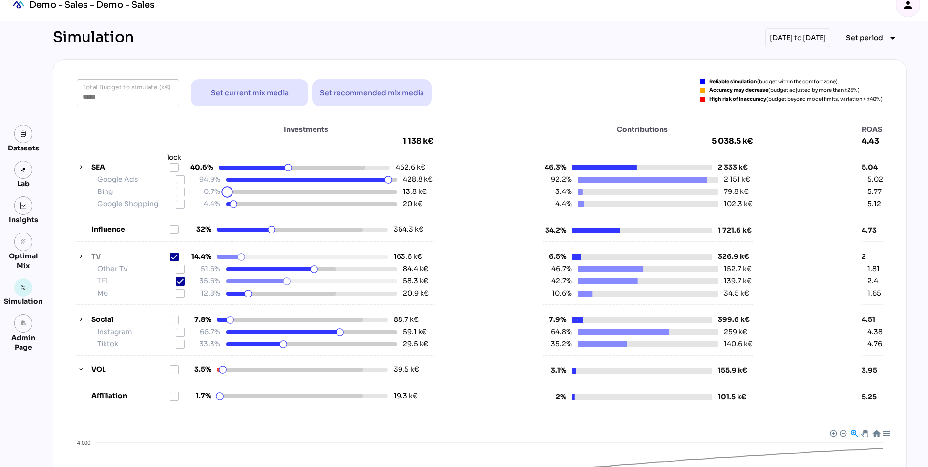
click at [227, 192] on html "Demo - Sales - Demo - Sales person Datasets Lab Insights grain Optimal Mix Simu…" at bounding box center [464, 357] width 928 height 737
click at [227, 192] on icon at bounding box center [227, 191] width 7 height 7
drag, startPoint x: 227, startPoint y: 192, endPoint x: 218, endPoint y: 192, distance: 8.8
click at [218, 192] on html "Demo - Sales - Demo - Sales person Datasets Lab Insights grain Optimal Mix Simu…" at bounding box center [464, 357] width 928 height 737
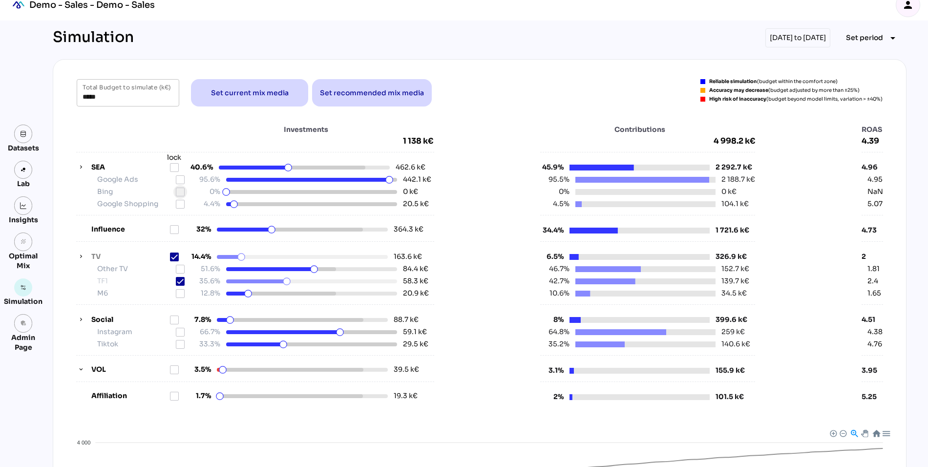
click at [177, 191] on icon at bounding box center [180, 192] width 8 height 8
drag, startPoint x: 103, startPoint y: 97, endPoint x: 63, endPoint y: 97, distance: 39.6
click at [63, 97] on div "***** Total Budget to simulate (k€) Set current mix media Set recommended mix m…" at bounding box center [480, 359] width 854 height 601
type input "*"
type input "*****"
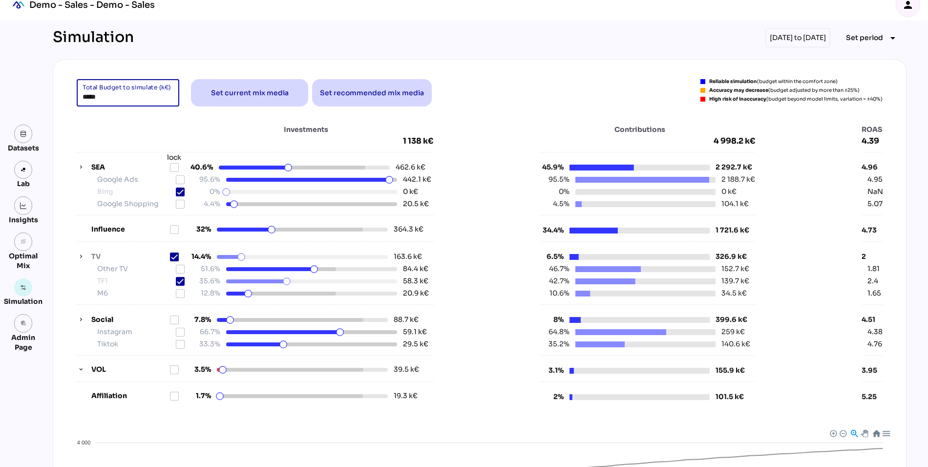
click at [69, 106] on div "***** Total Budget to simulate (k€) Set current mix media Set recommended mix m…" at bounding box center [479, 245] width 829 height 333
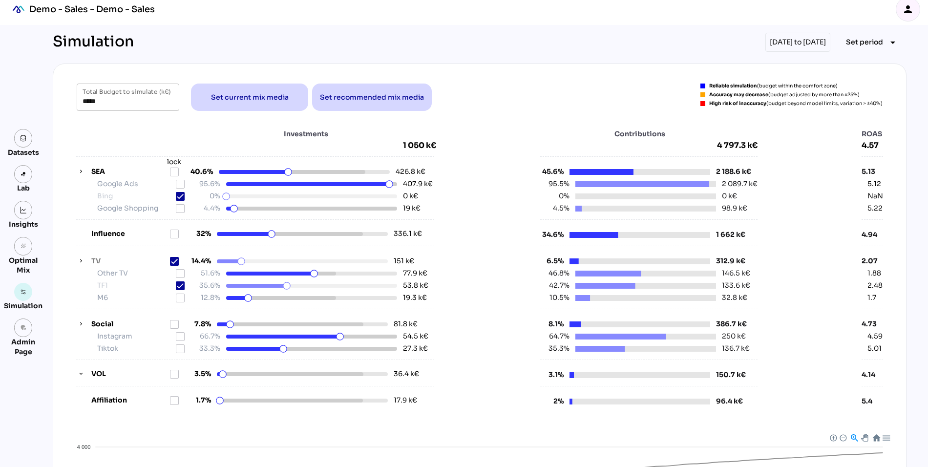
scroll to position [0, 0]
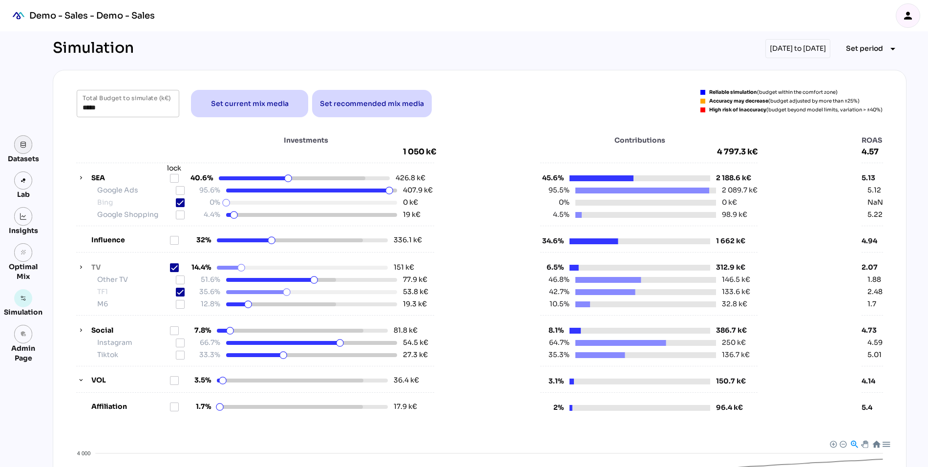
click at [25, 151] on link at bounding box center [23, 144] width 19 height 19
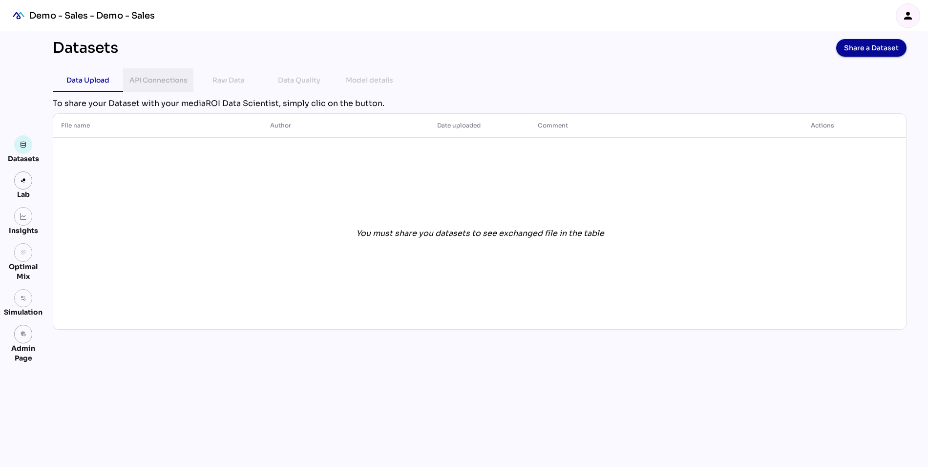
click at [174, 81] on div "API Connections" at bounding box center [158, 80] width 58 height 12
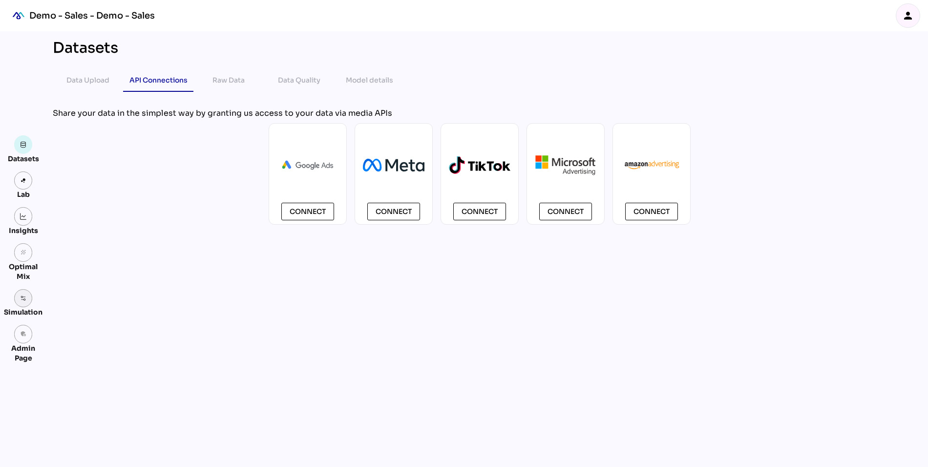
click at [22, 301] on img at bounding box center [23, 298] width 7 height 7
